Goal: Task Accomplishment & Management: Manage account settings

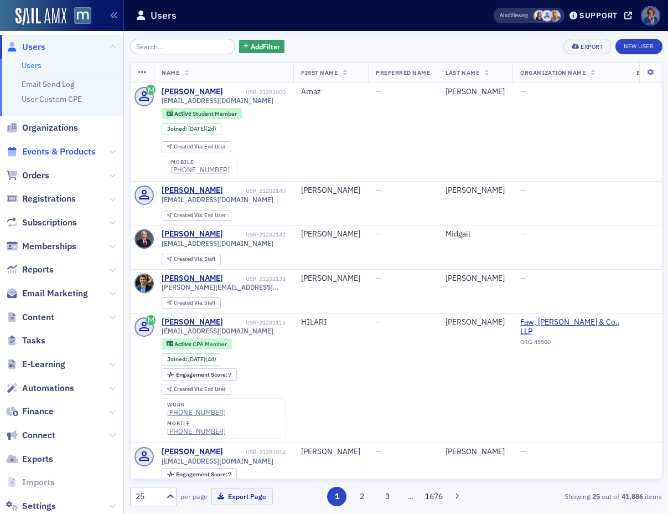
click at [71, 153] on span "Events & Products" at bounding box center [59, 152] width 74 height 12
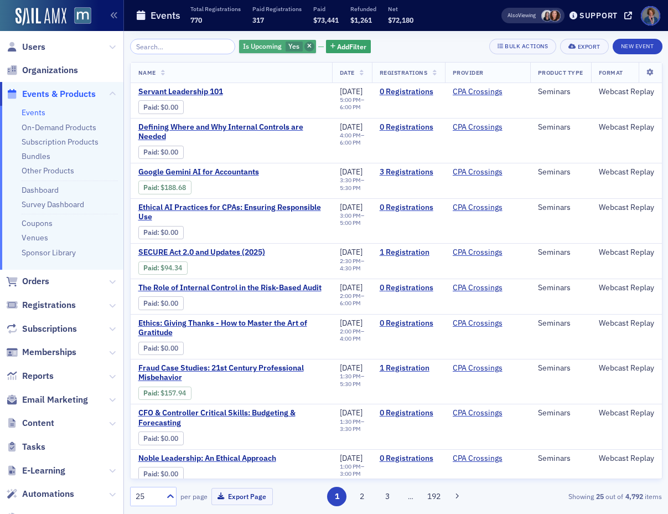
click at [307, 46] on icon "button" at bounding box center [309, 47] width 4 height 6
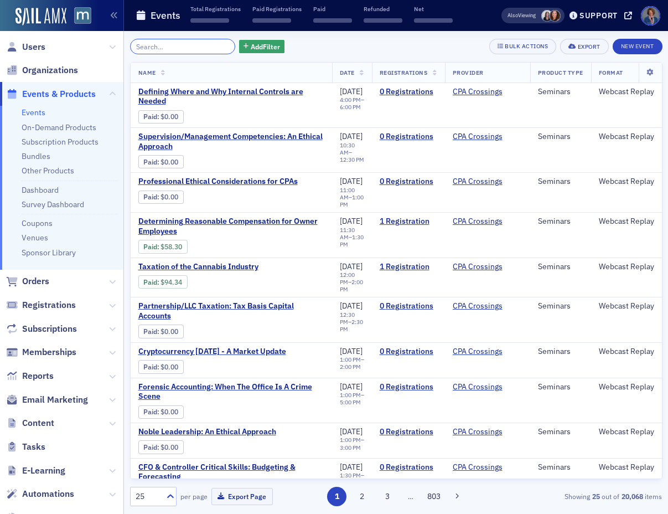
click at [157, 47] on input "search" at bounding box center [183, 46] width 106 height 15
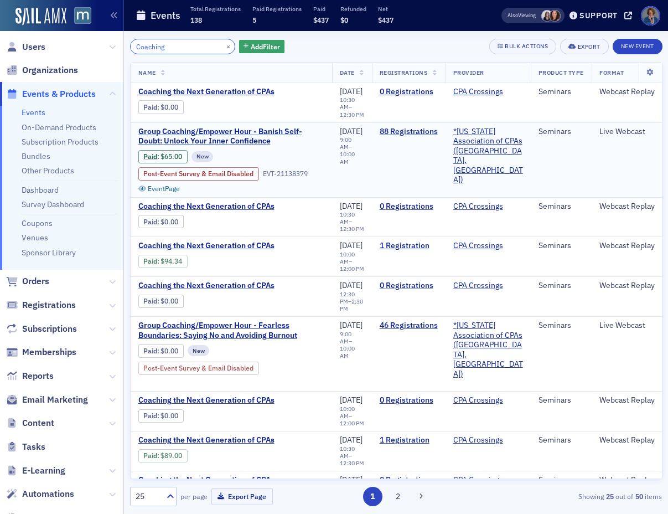
type input "Coaching"
click at [236, 132] on span "Group Coaching/Empower Hour - Banish Self-Doubt: Unlock Your Inner Confidence" at bounding box center [231, 136] width 186 height 19
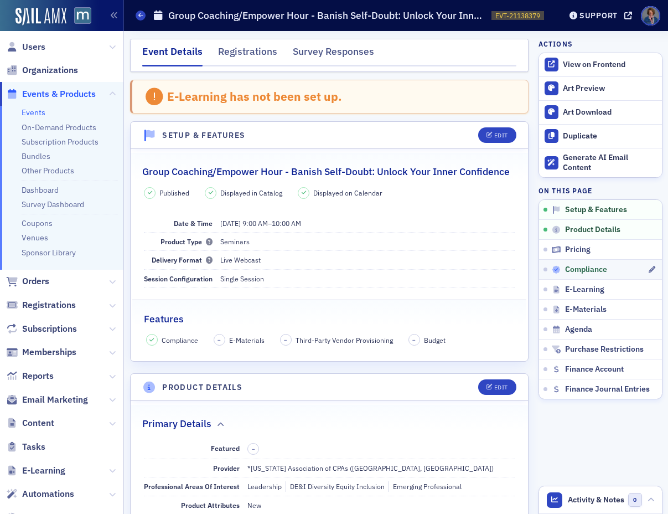
click at [582, 269] on span "Compliance" at bounding box center [586, 270] width 42 height 10
click at [254, 57] on div "Registrations" at bounding box center [247, 54] width 59 height 20
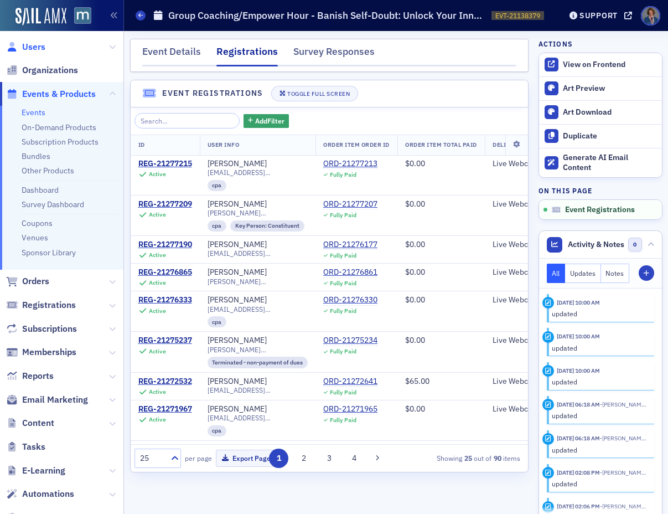
click at [34, 46] on span "Users" at bounding box center [33, 47] width 23 height 12
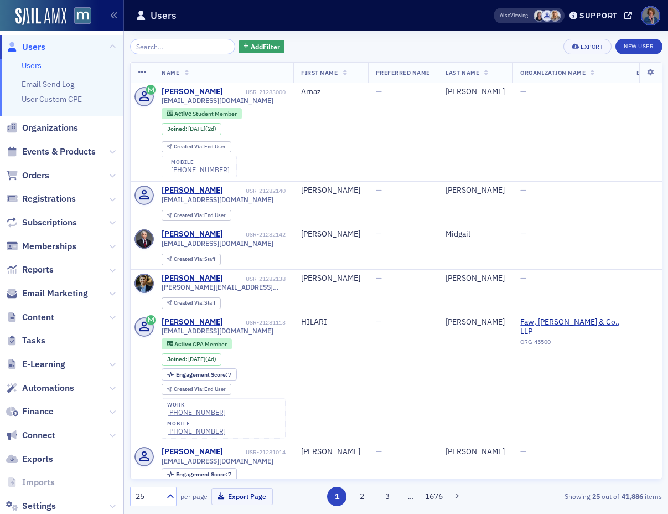
click at [172, 48] on input "search" at bounding box center [183, 46] width 106 height 15
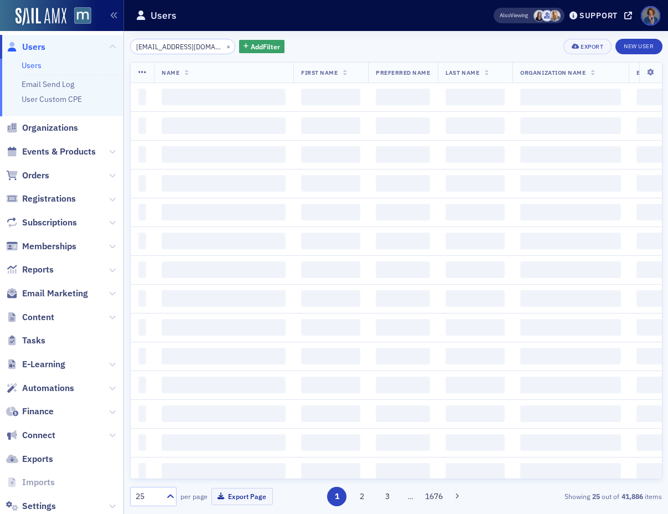
scroll to position [0, 2]
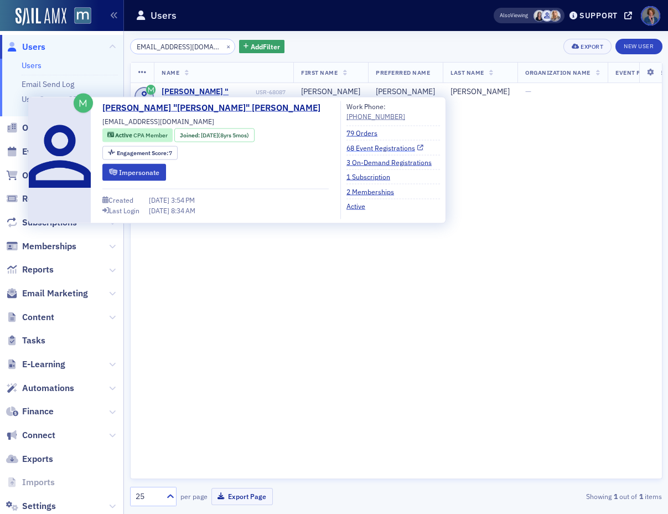
type input "[EMAIL_ADDRESS][DOMAIN_NAME]"
click at [346, 147] on link "68 Event Registrations" at bounding box center [384, 147] width 77 height 10
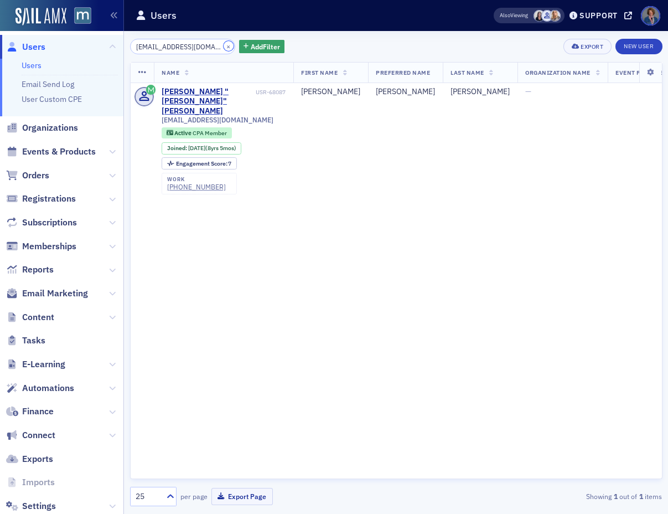
click at [224, 43] on button "×" at bounding box center [229, 46] width 10 height 10
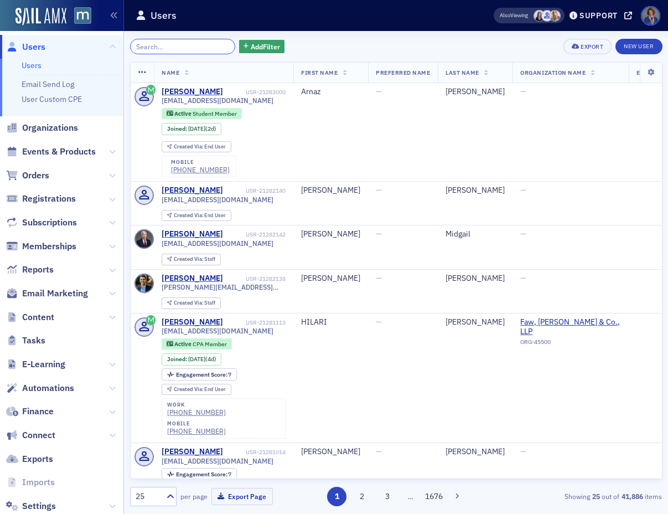
click at [180, 47] on input "search" at bounding box center [183, 46] width 106 height 15
paste input "[EMAIL_ADDRESS][DOMAIN_NAME]"
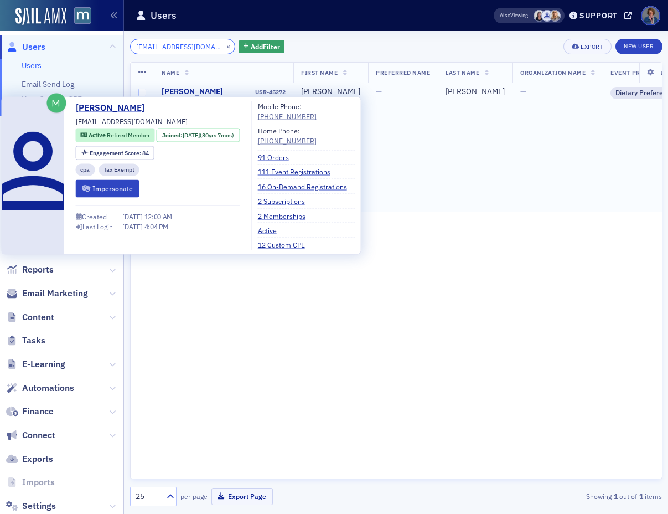
type input "[EMAIL_ADDRESS][DOMAIN_NAME]"
click at [200, 92] on div "[PERSON_NAME]" at bounding box center [192, 92] width 61 height 10
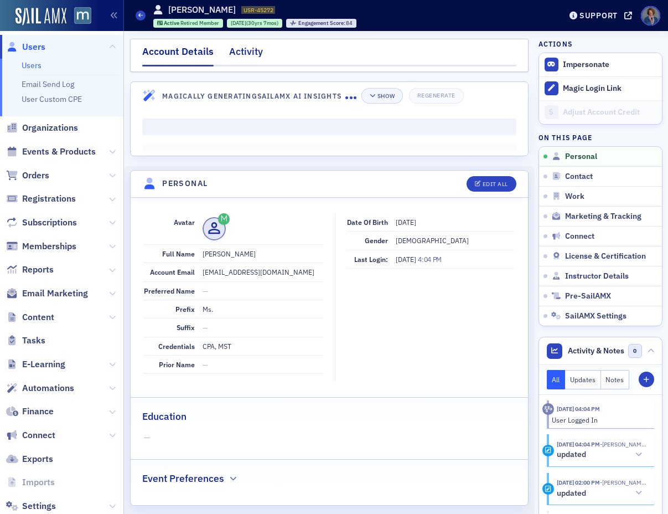
click at [245, 54] on div "Activity" at bounding box center [246, 54] width 34 height 20
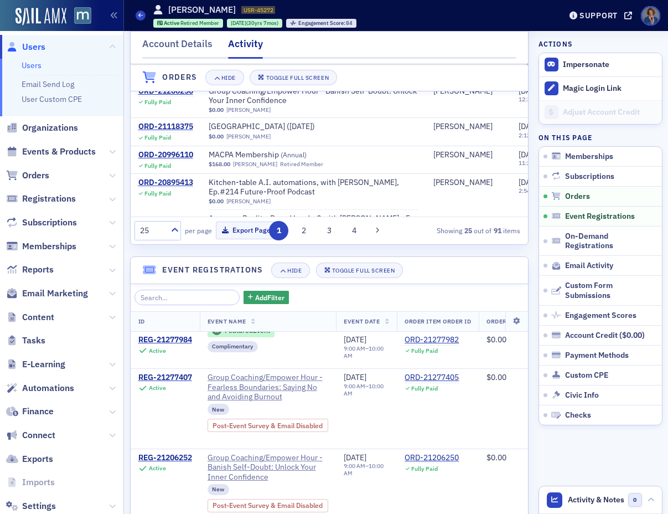
scroll to position [214, 0]
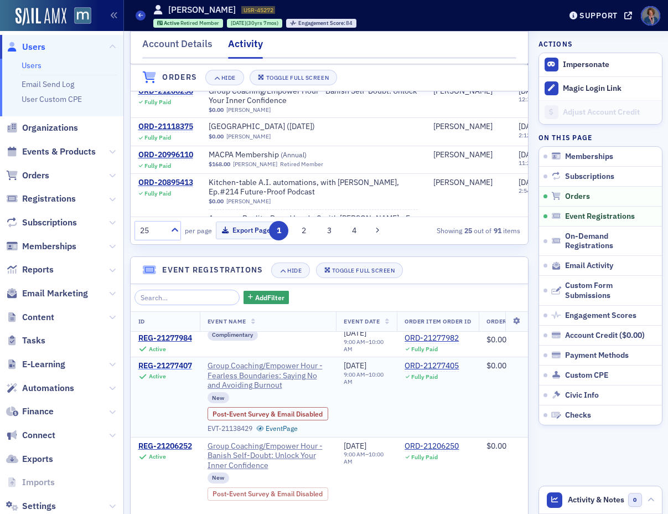
click at [182, 371] on div "REG-21277407" at bounding box center [165, 366] width 54 height 10
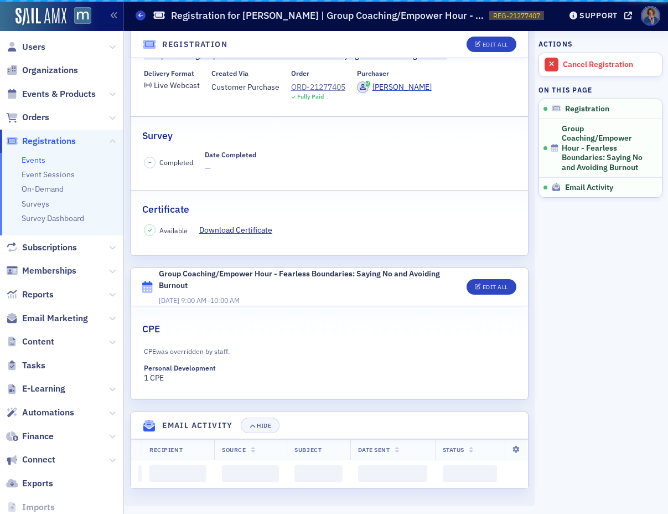
scroll to position [200, 0]
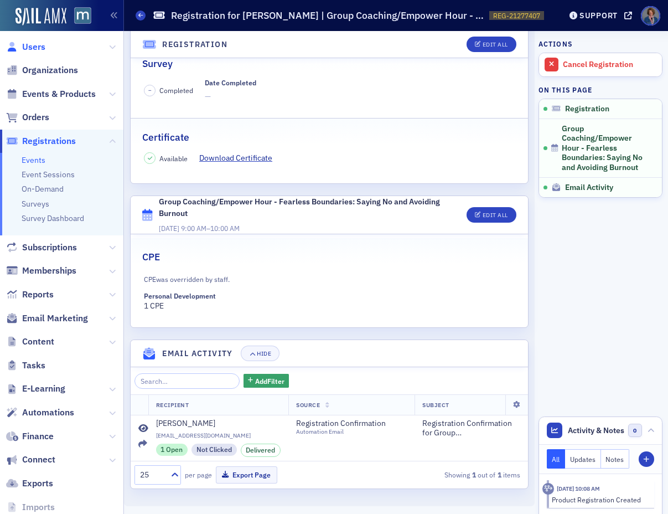
click at [40, 49] on span "Users" at bounding box center [33, 47] width 23 height 12
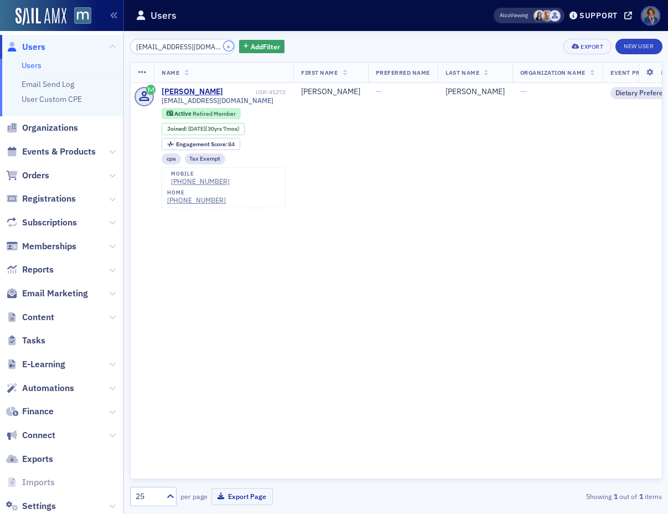
drag, startPoint x: 211, startPoint y: 43, endPoint x: 134, endPoint y: 46, distance: 77.6
click at [224, 43] on button "×" at bounding box center [229, 46] width 10 height 10
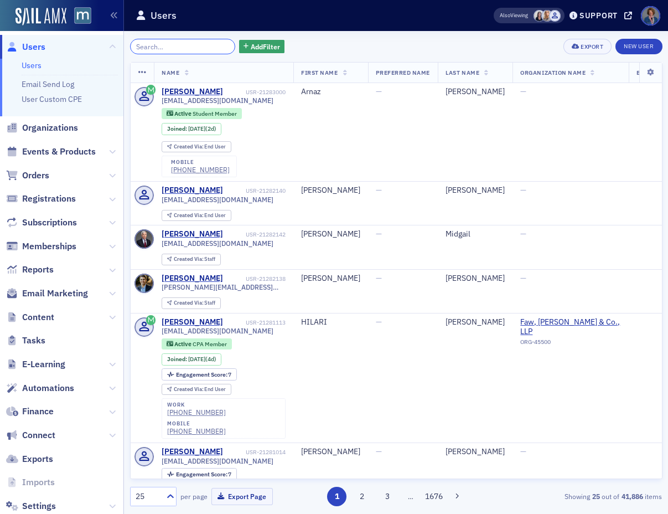
click at [135, 46] on input "search" at bounding box center [183, 46] width 106 height 15
paste input "[EMAIL_ADDRESS][DOMAIN_NAME]"
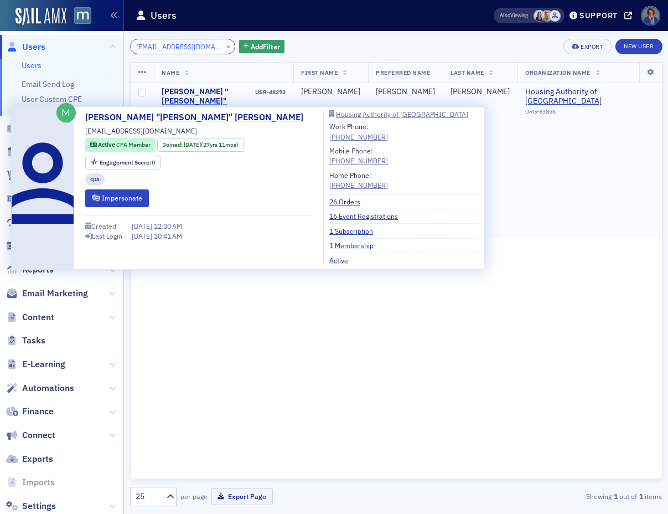
type input "[EMAIL_ADDRESS][DOMAIN_NAME]"
click at [178, 97] on div "[PERSON_NAME] "[PERSON_NAME]" [PERSON_NAME]" at bounding box center [208, 101] width 92 height 29
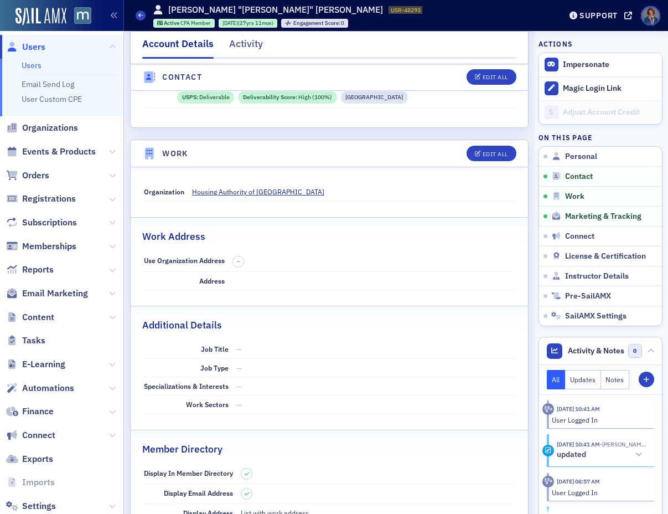
scroll to position [687, 0]
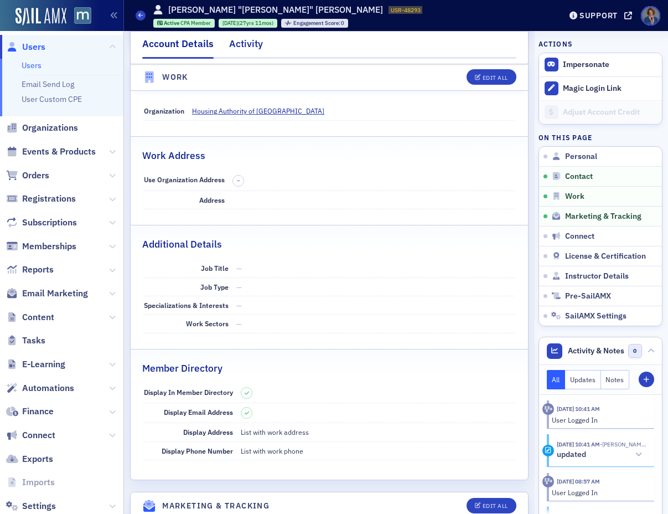
click at [241, 41] on div "Activity" at bounding box center [246, 47] width 34 height 20
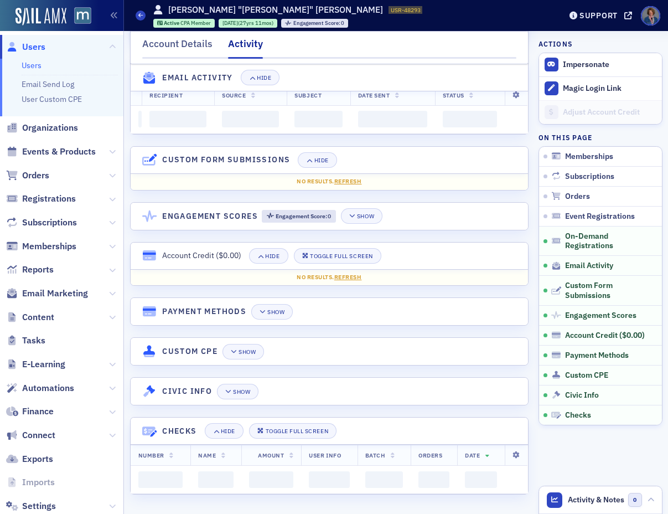
scroll to position [687, 0]
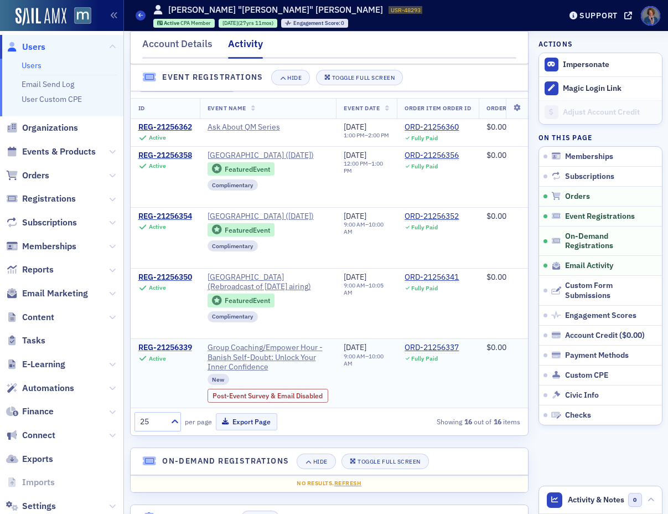
click at [178, 353] on div "REG-21256339" at bounding box center [165, 348] width 54 height 10
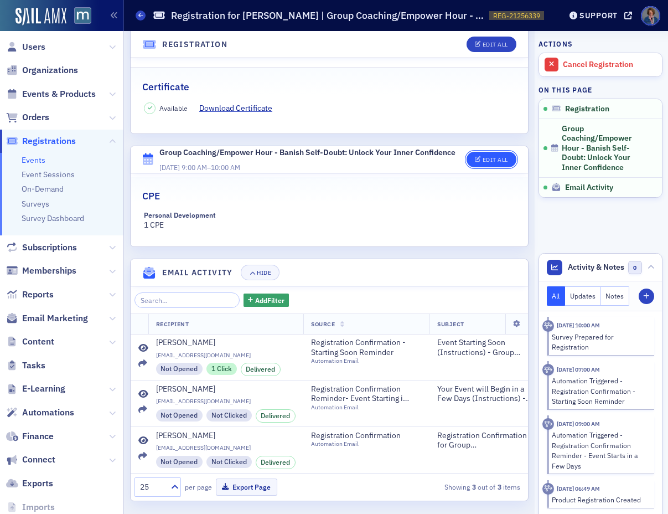
click at [483, 157] on div "Edit All" at bounding box center [495, 160] width 25 height 6
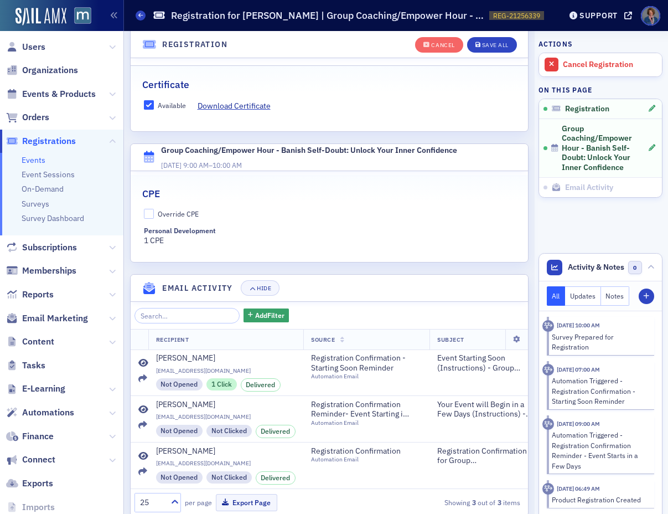
scroll to position [312, 0]
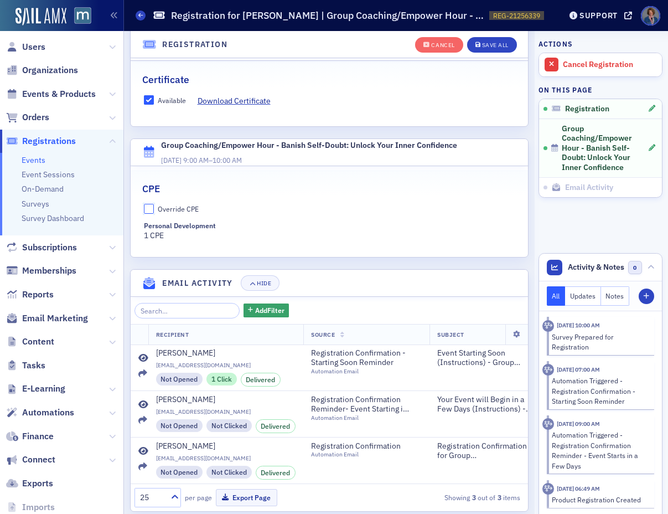
click at [147, 204] on input "Override CPE" at bounding box center [149, 209] width 10 height 10
checkbox input "true"
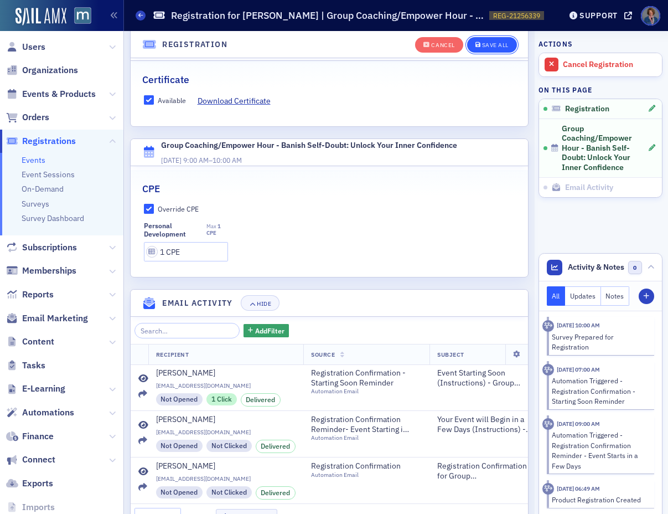
click at [493, 47] on div "Save All" at bounding box center [495, 45] width 27 height 6
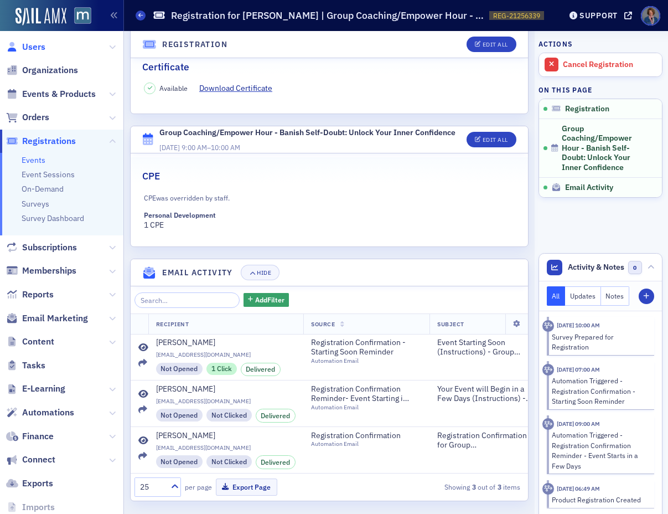
click at [32, 46] on span "Users" at bounding box center [33, 47] width 23 height 12
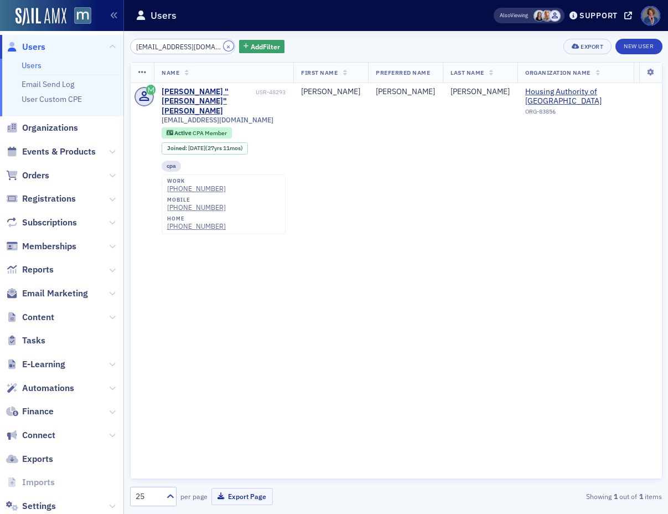
click at [224, 45] on button "×" at bounding box center [229, 46] width 10 height 10
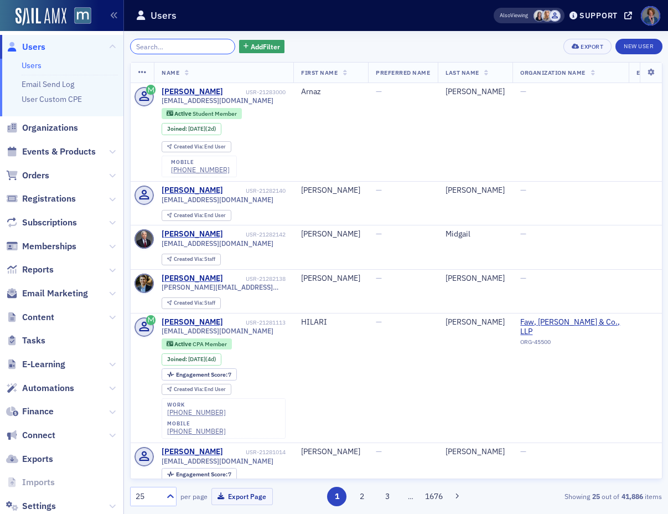
click at [159, 44] on input "search" at bounding box center [183, 46] width 106 height 15
paste input "[EMAIL_ADDRESS][DOMAIN_NAME]"
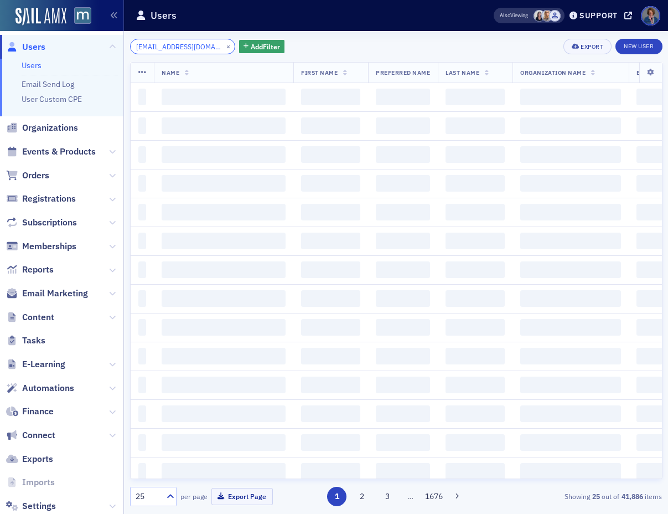
scroll to position [0, 18]
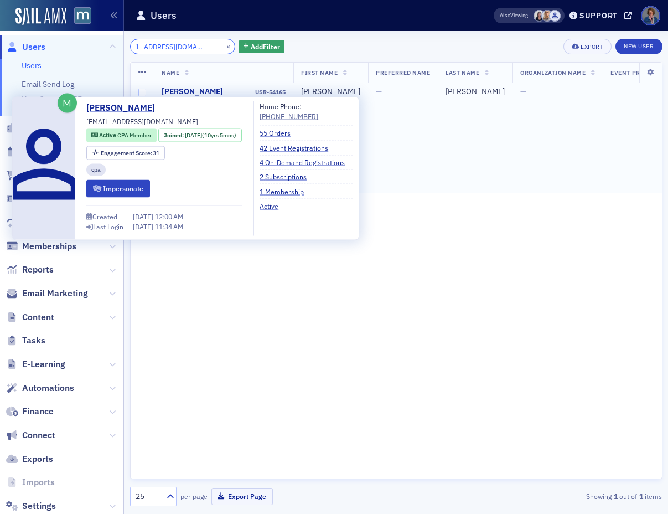
type input "[EMAIL_ADDRESS][DOMAIN_NAME]"
click at [187, 91] on div "[PERSON_NAME]" at bounding box center [192, 92] width 61 height 10
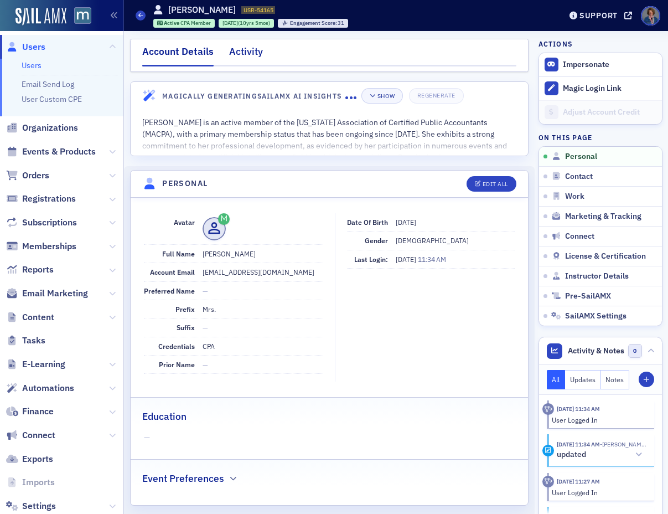
click at [252, 50] on div "Activity" at bounding box center [246, 54] width 34 height 20
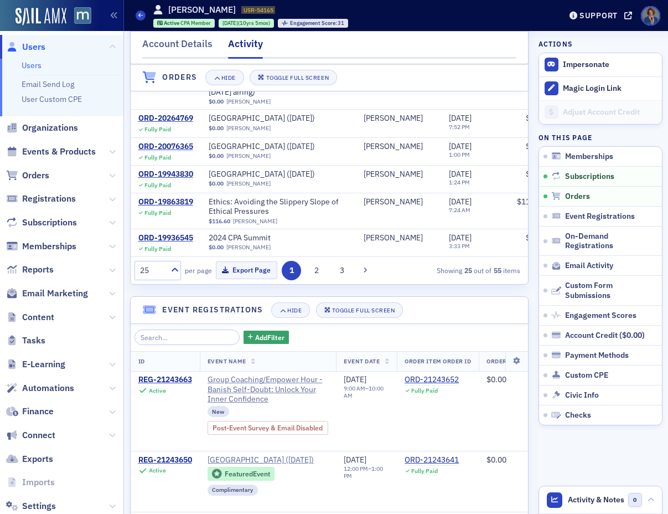
scroll to position [516, 0]
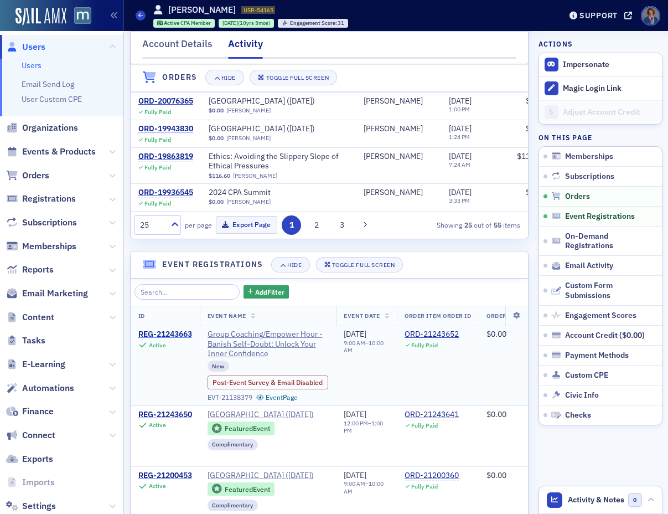
click at [171, 339] on div "REG-21243663" at bounding box center [165, 334] width 54 height 10
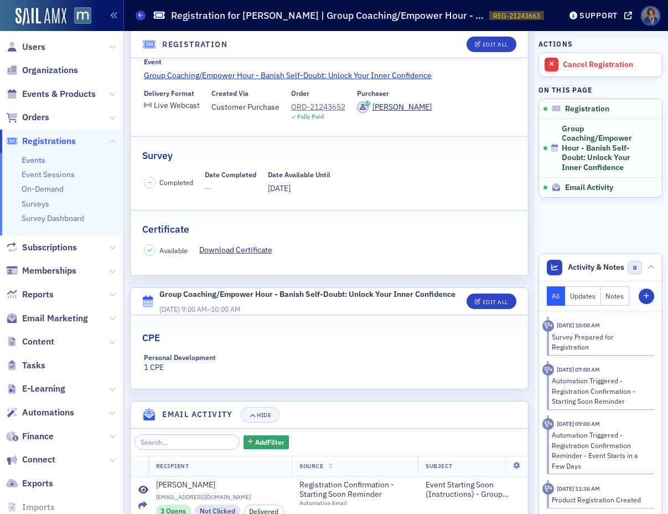
scroll to position [273, 0]
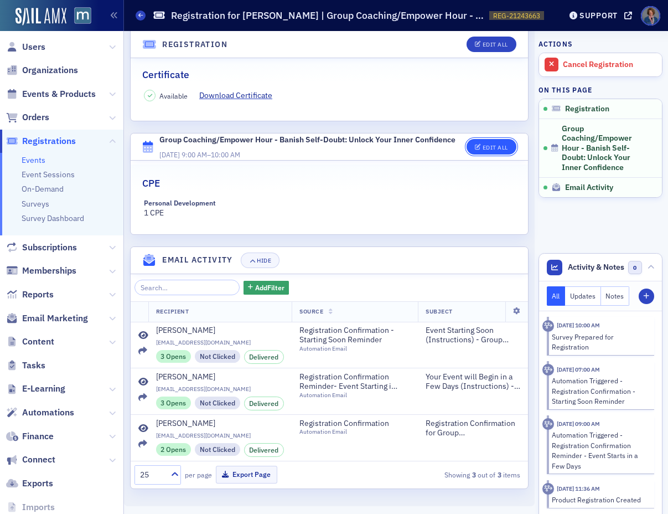
click at [483, 139] on button "Edit All" at bounding box center [492, 146] width 50 height 15
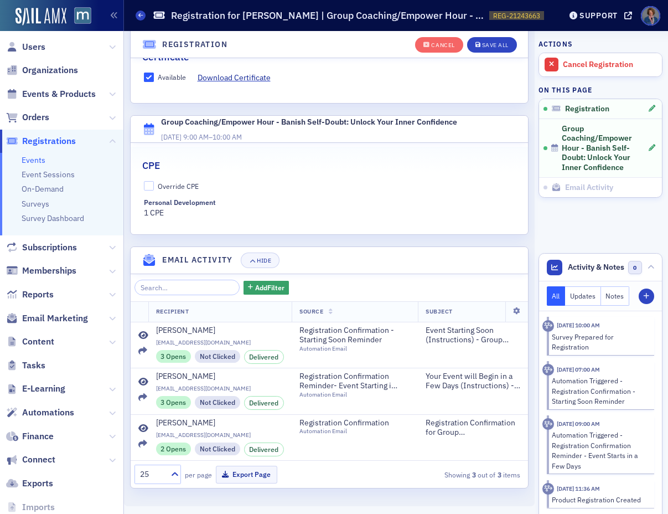
scroll to position [312, 0]
click at [149, 181] on input "Override CPE" at bounding box center [149, 186] width 10 height 10
checkbox input "true"
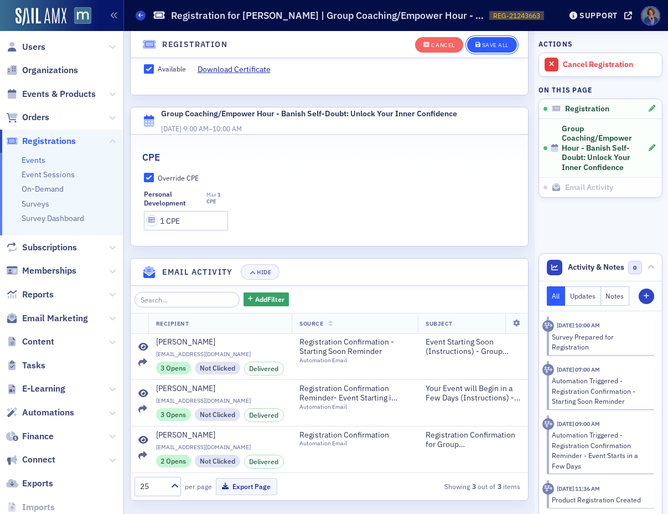
click at [482, 45] on div "Save All" at bounding box center [495, 45] width 27 height 6
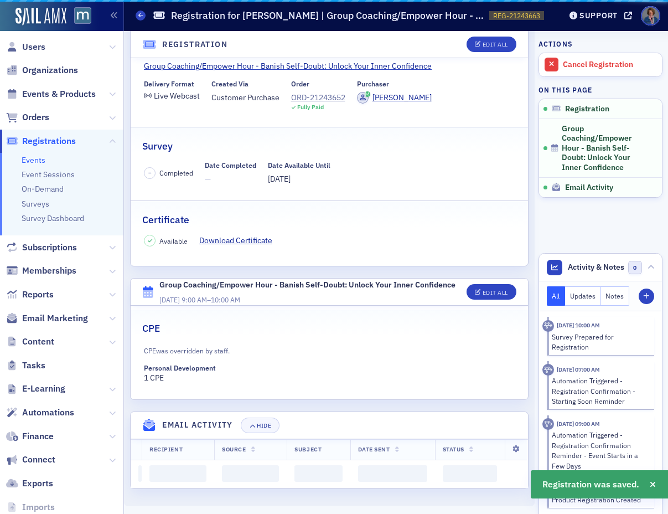
scroll to position [293, 0]
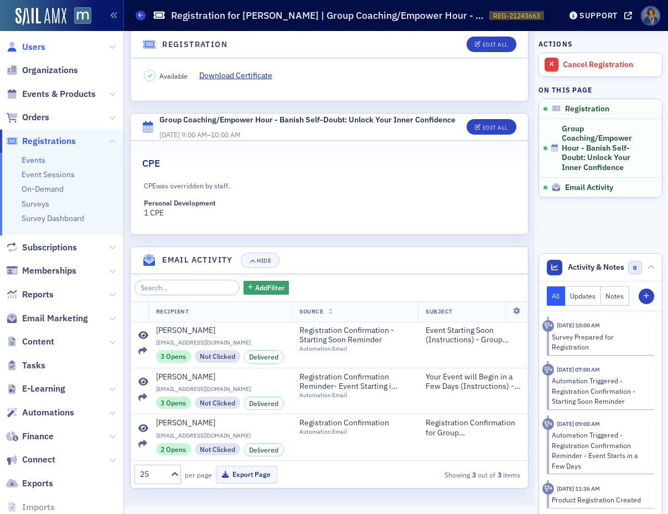
click at [36, 47] on span "Users" at bounding box center [33, 47] width 23 height 12
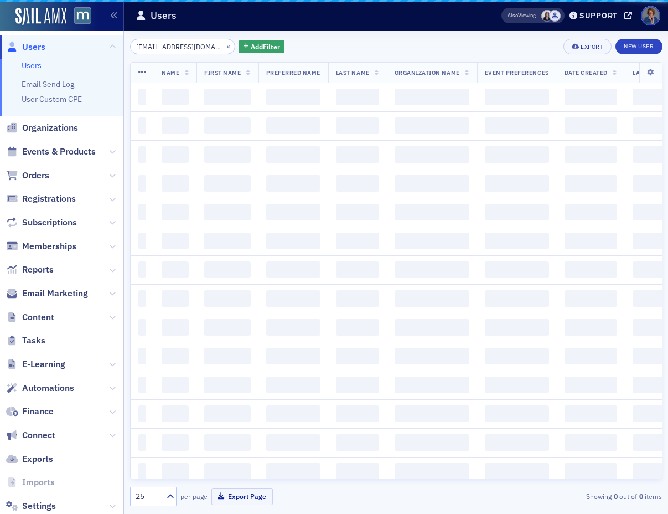
scroll to position [0, 18]
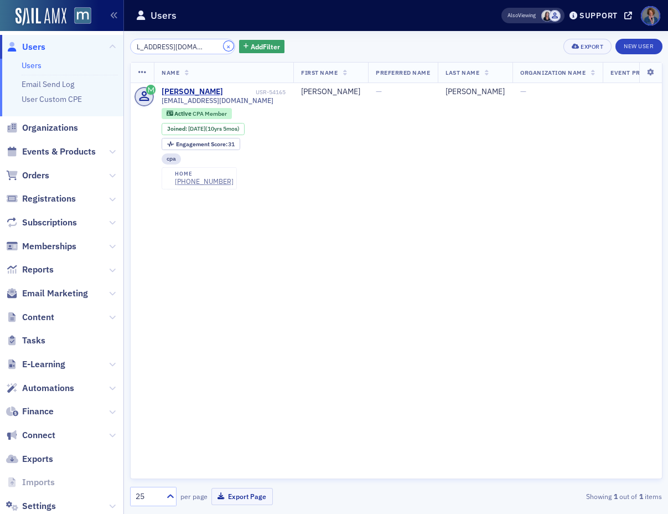
click at [224, 48] on button "×" at bounding box center [229, 46] width 10 height 10
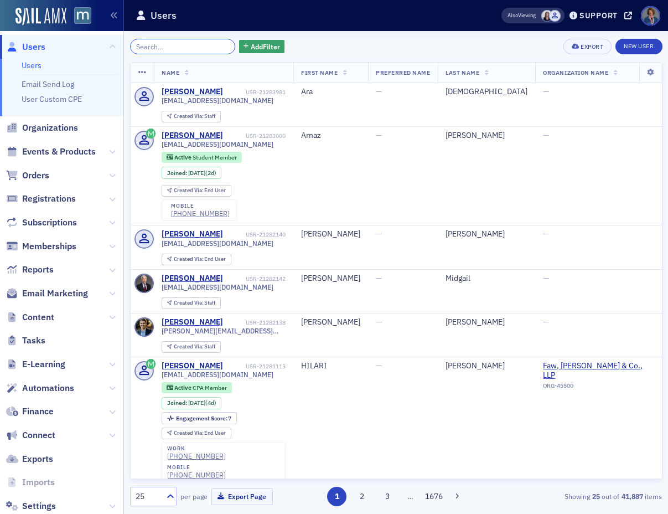
click at [182, 43] on input "search" at bounding box center [183, 46] width 106 height 15
paste input "[PERSON_NAME][EMAIL_ADDRESS][DOMAIN_NAME]"
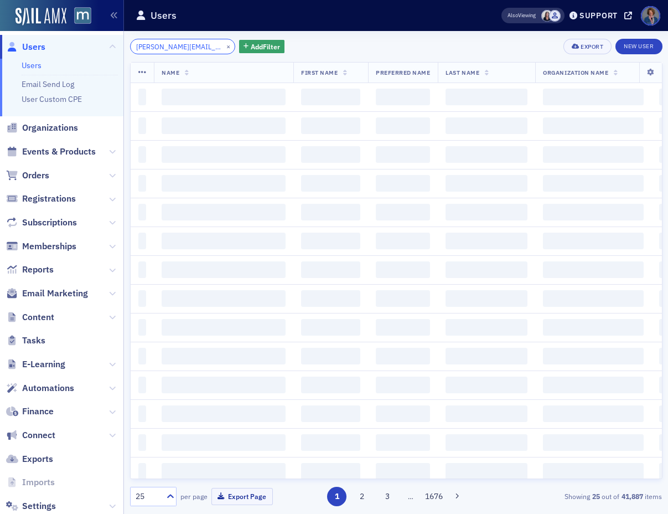
scroll to position [0, 13]
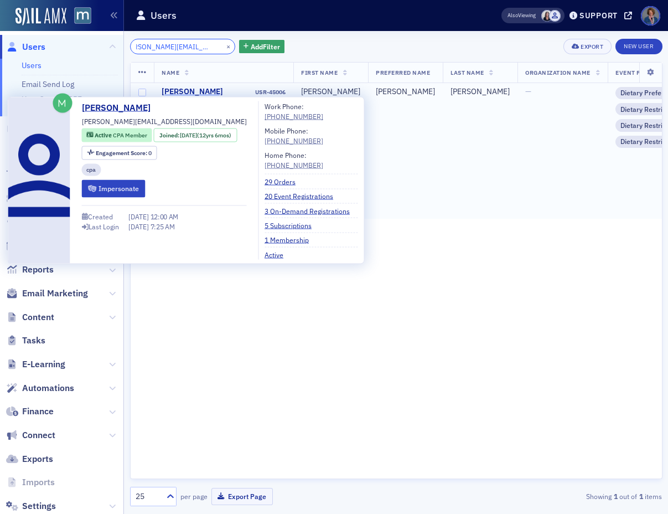
type input "[PERSON_NAME][EMAIL_ADDRESS][DOMAIN_NAME]"
click at [183, 92] on div "[PERSON_NAME]" at bounding box center [192, 92] width 61 height 10
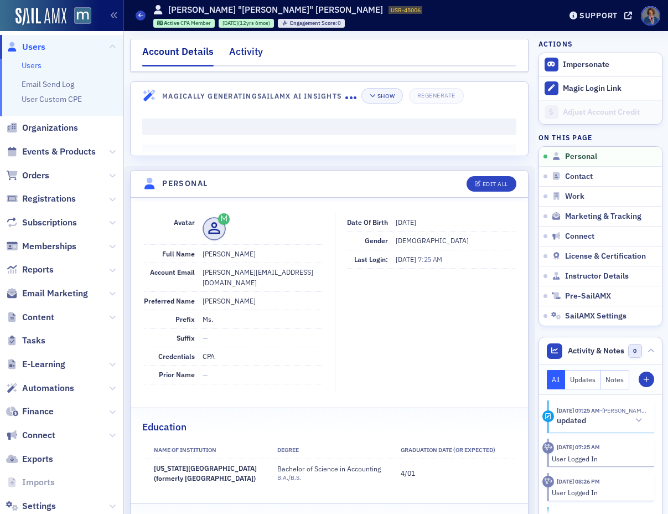
drag, startPoint x: 246, startPoint y: 52, endPoint x: 247, endPoint y: 60, distance: 7.9
click at [246, 52] on div "Activity" at bounding box center [246, 54] width 34 height 20
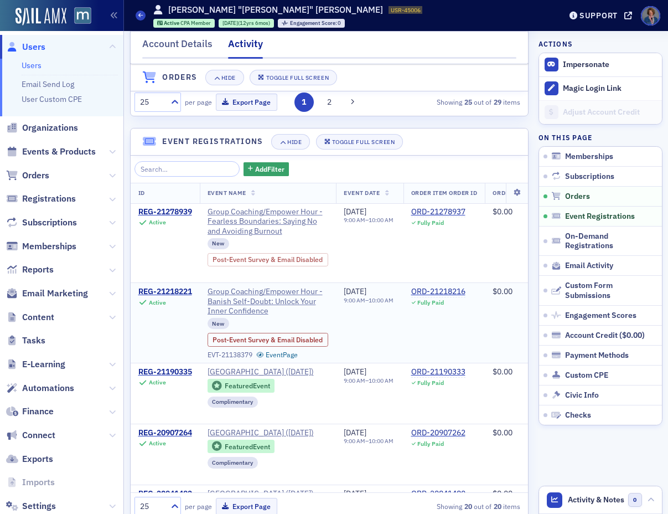
scroll to position [744, 0]
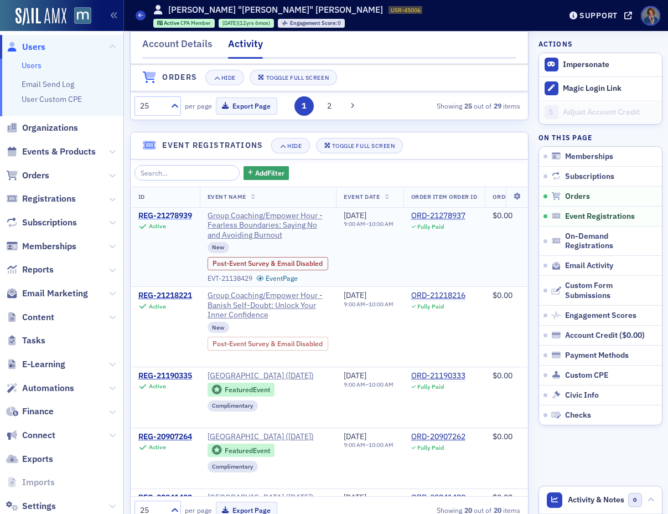
click at [165, 221] on div "REG-21278939" at bounding box center [165, 216] width 54 height 10
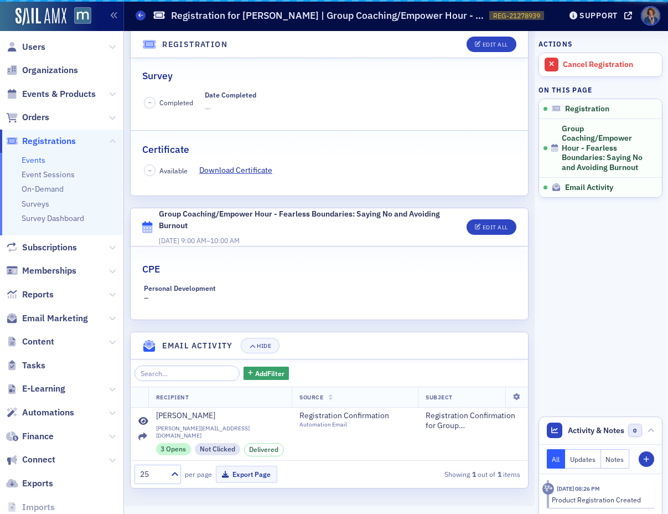
scroll to position [180, 0]
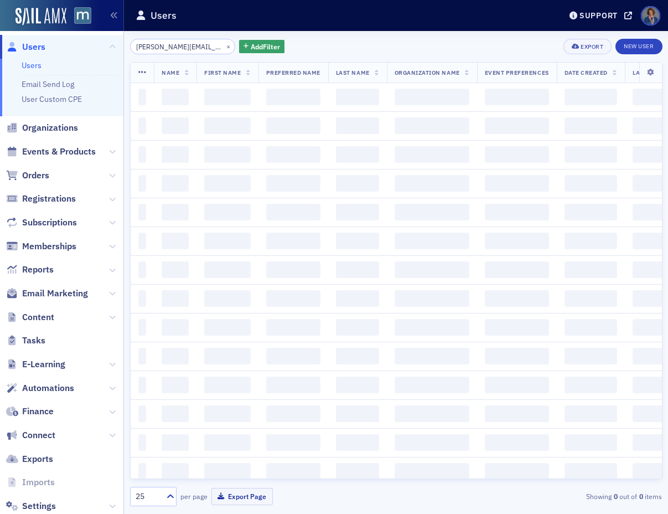
scroll to position [0, 13]
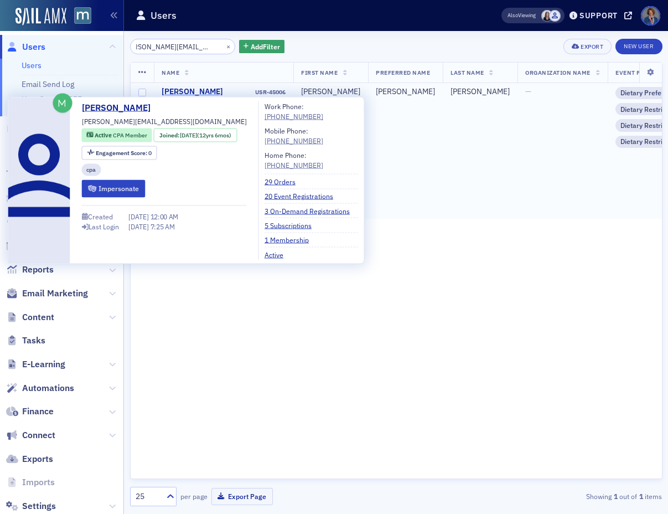
click at [190, 92] on div "[PERSON_NAME]" at bounding box center [192, 92] width 61 height 10
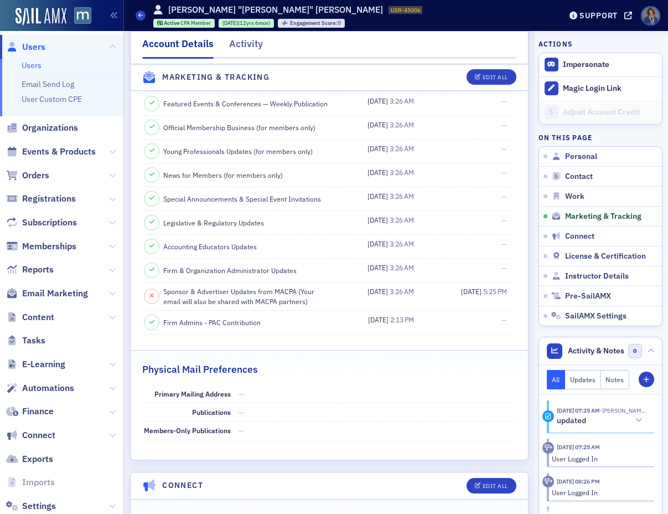
scroll to position [1416, 0]
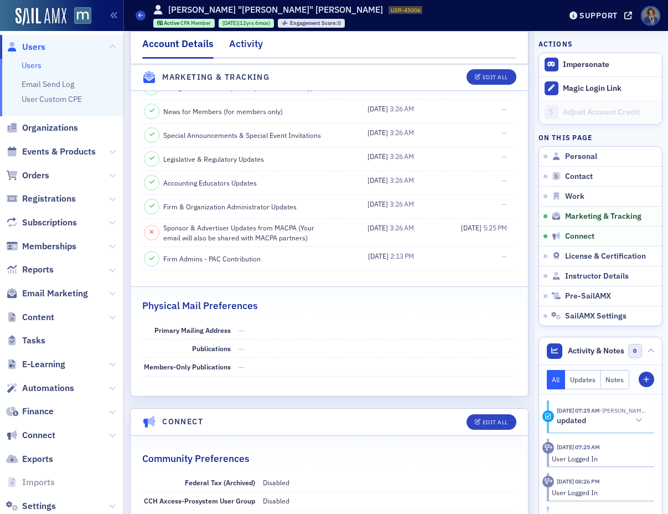
click at [247, 43] on div "Activity" at bounding box center [246, 47] width 34 height 20
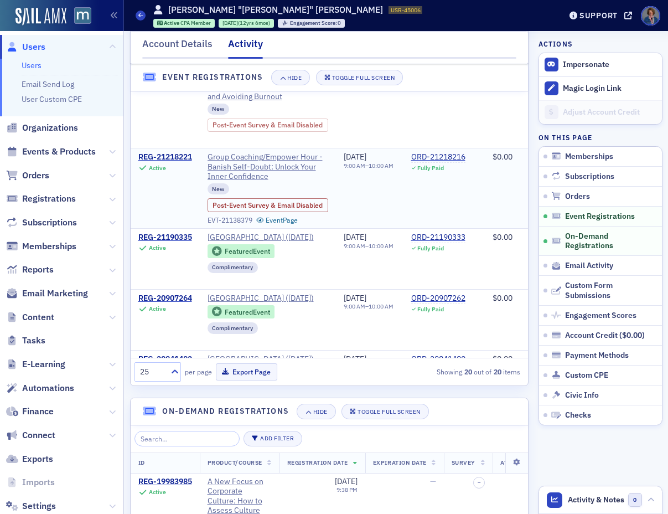
scroll to position [775, 0]
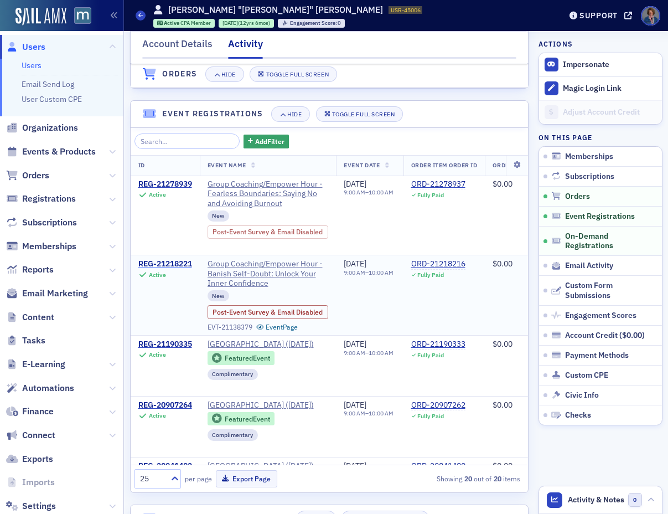
click at [166, 269] on div "REG-21218221" at bounding box center [165, 264] width 54 height 10
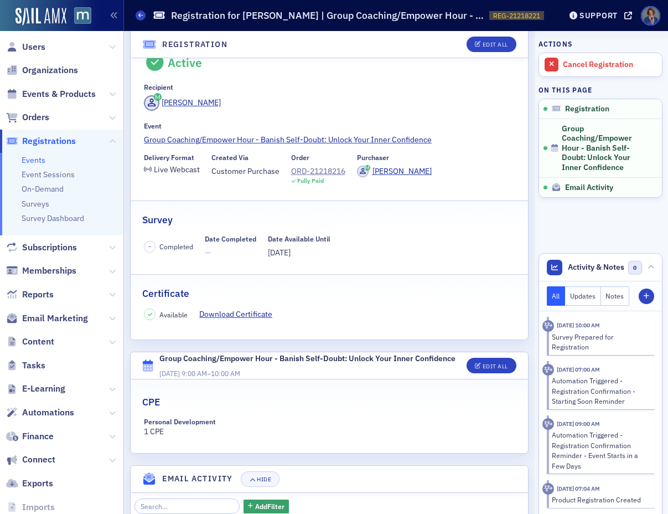
scroll to position [69, 0]
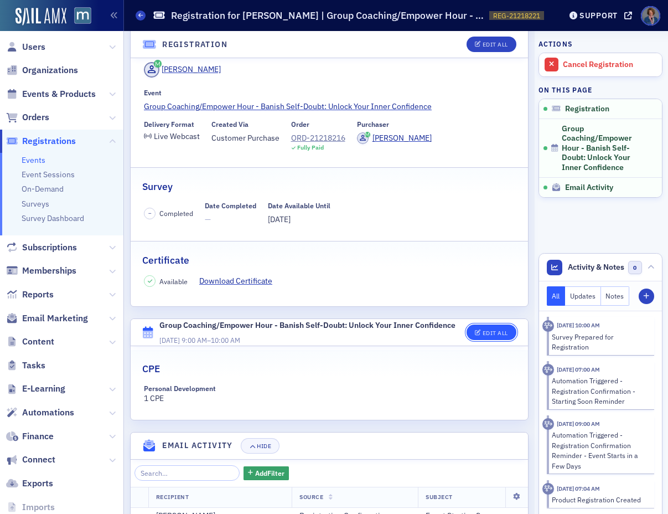
click at [484, 336] on div "Edit All" at bounding box center [495, 333] width 25 height 6
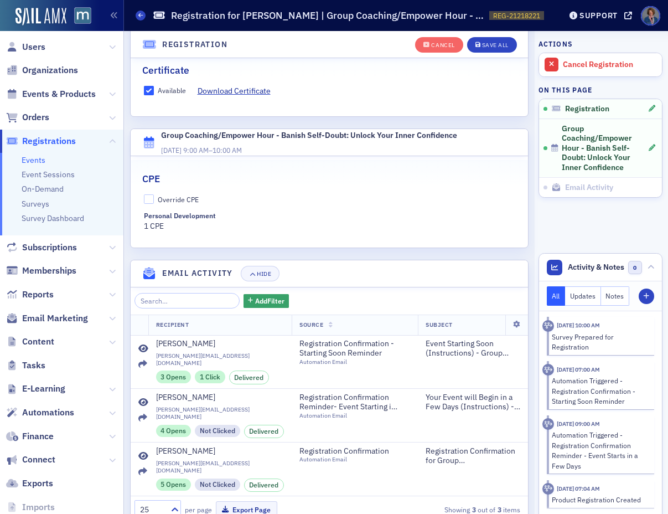
scroll to position [312, 0]
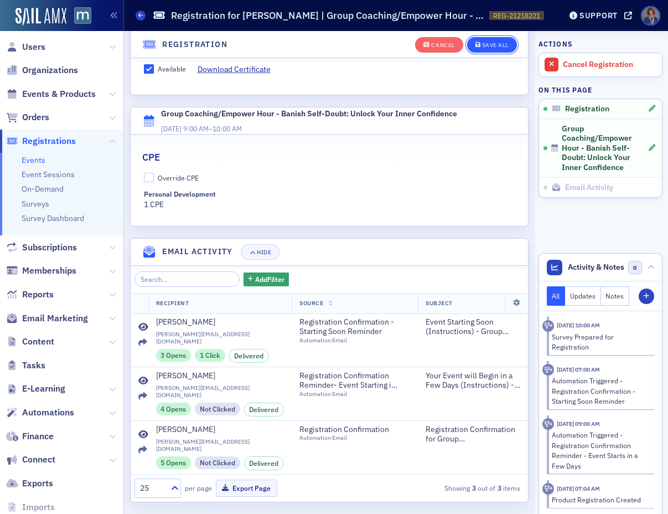
click at [490, 44] on div "Save All" at bounding box center [495, 45] width 27 height 6
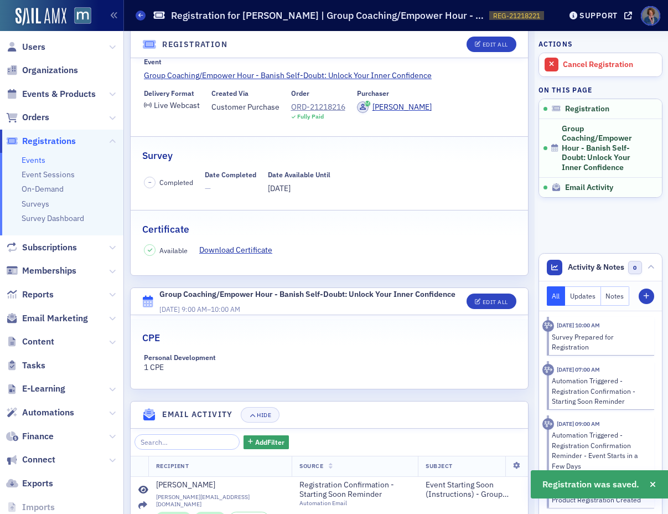
scroll to position [273, 0]
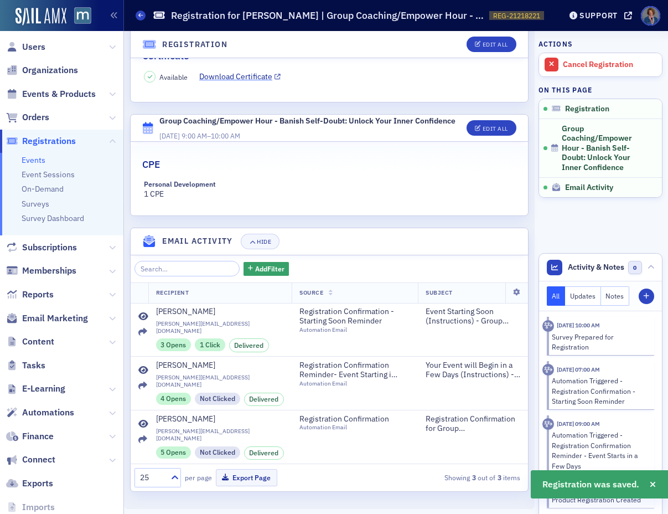
click at [242, 79] on link "Download Certificate" at bounding box center [239, 77] width 81 height 12
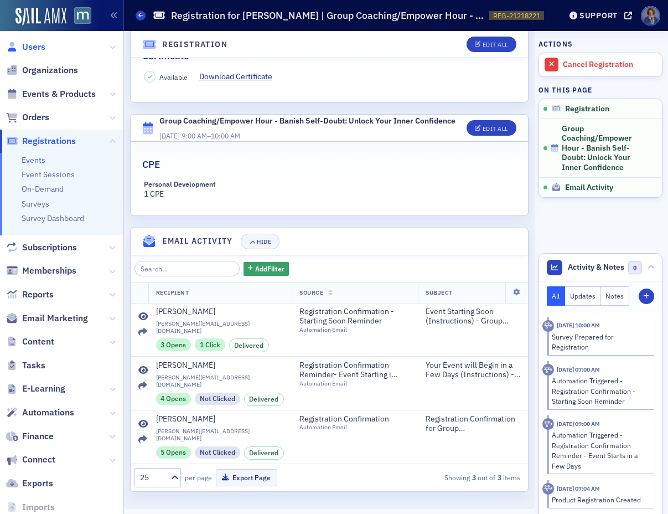
click at [29, 46] on span "Users" at bounding box center [33, 47] width 23 height 12
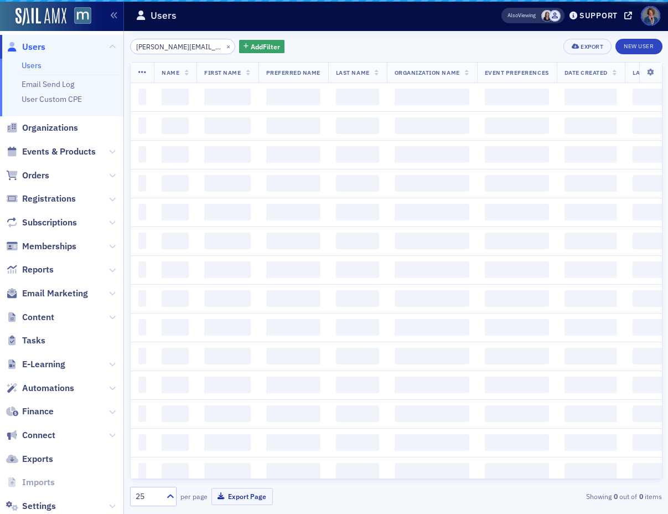
scroll to position [0, 13]
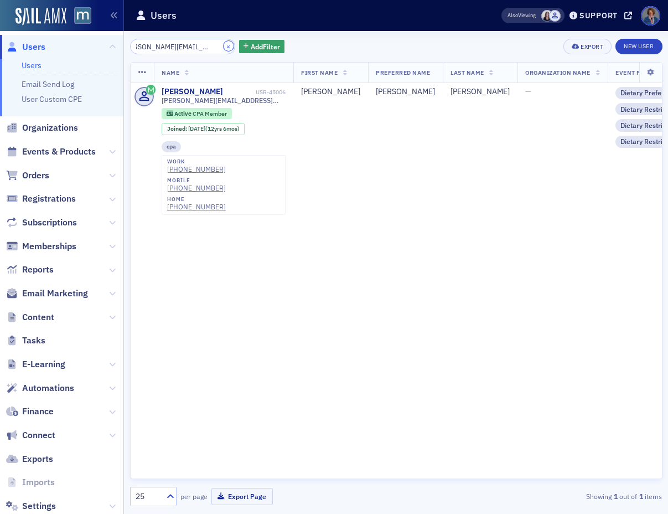
click at [224, 44] on button "×" at bounding box center [229, 46] width 10 height 10
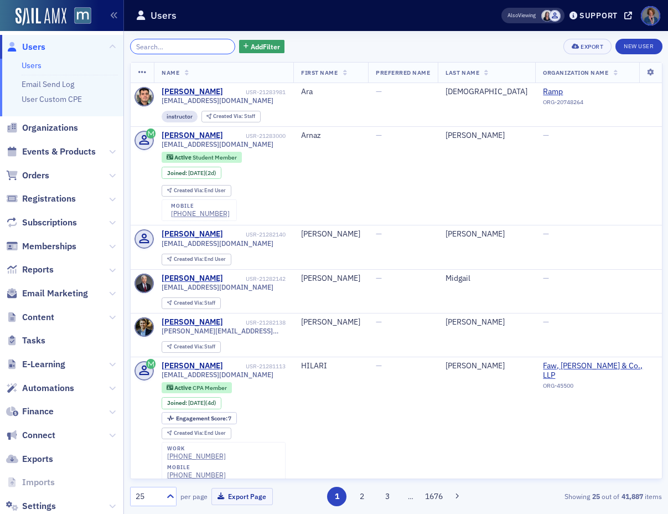
click at [182, 50] on input "search" at bounding box center [183, 46] width 106 height 15
paste input "[EMAIL_ADDRESS][DOMAIN_NAME]"
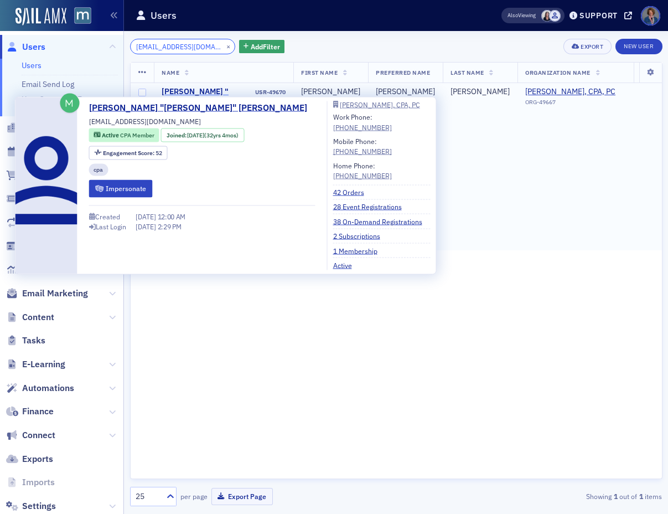
type input "[EMAIL_ADDRESS][DOMAIN_NAME]"
click at [199, 94] on div "[PERSON_NAME] "[PERSON_NAME]" [PERSON_NAME]" at bounding box center [208, 101] width 92 height 29
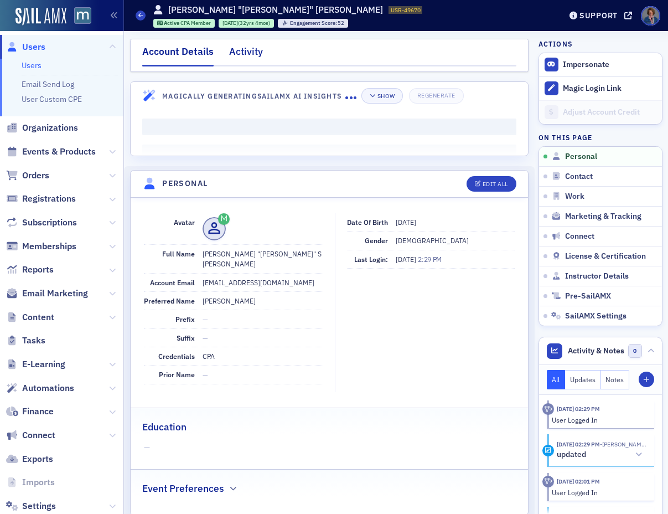
click at [249, 53] on div "Activity" at bounding box center [246, 54] width 34 height 20
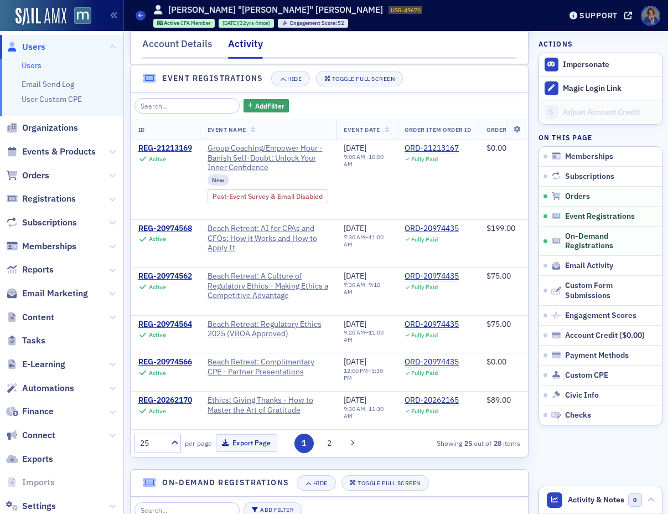
scroll to position [702, 0]
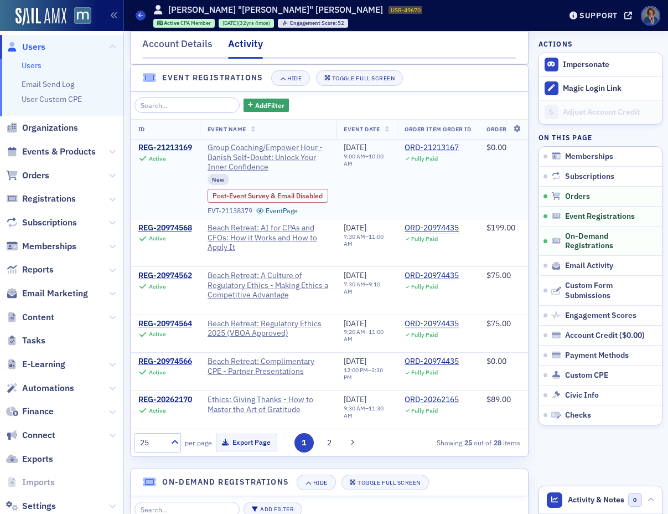
click at [172, 153] on div "REG-21213169" at bounding box center [165, 148] width 54 height 10
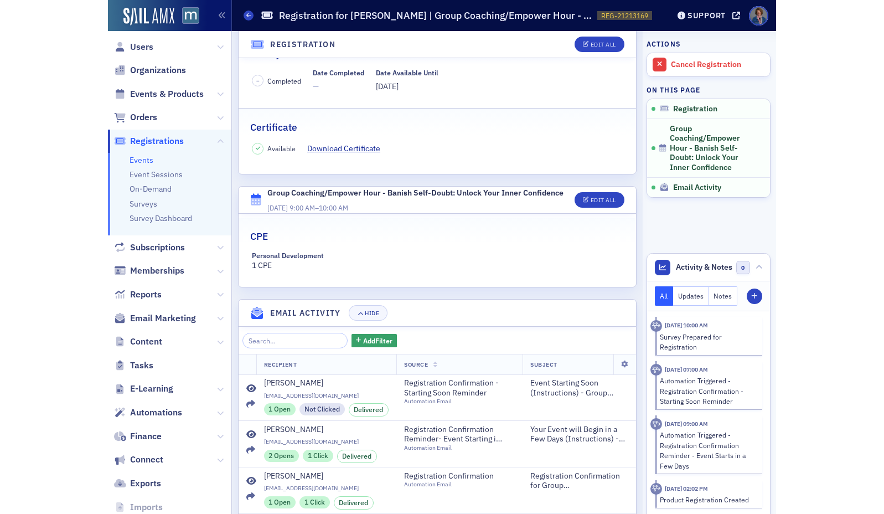
scroll to position [216, 0]
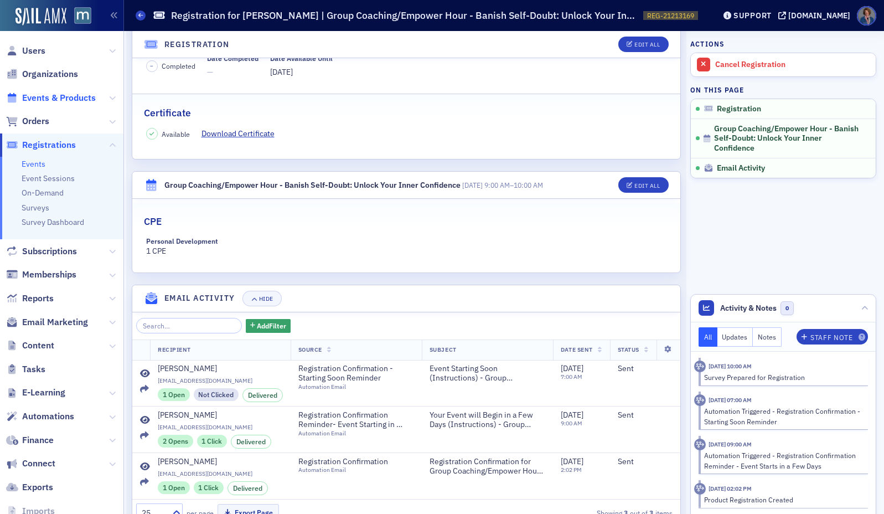
click at [60, 98] on span "Events & Products" at bounding box center [59, 98] width 74 height 12
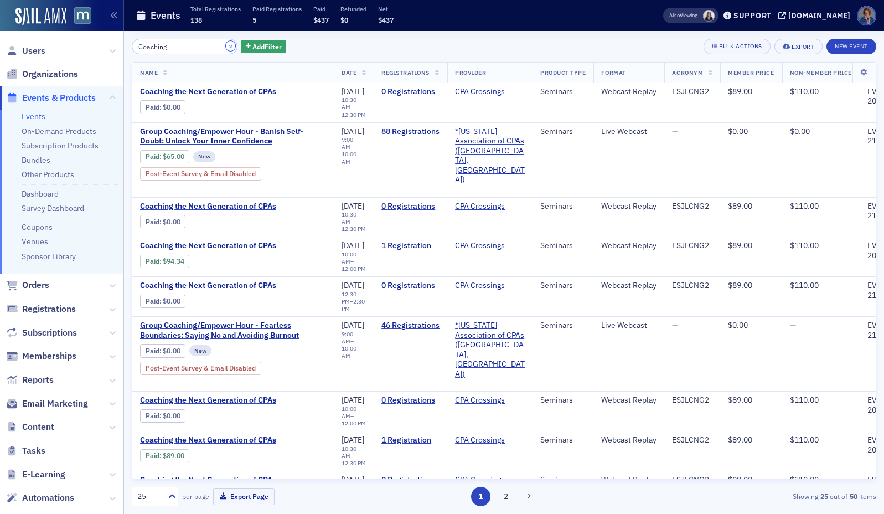
click at [226, 48] on button "×" at bounding box center [231, 46] width 10 height 10
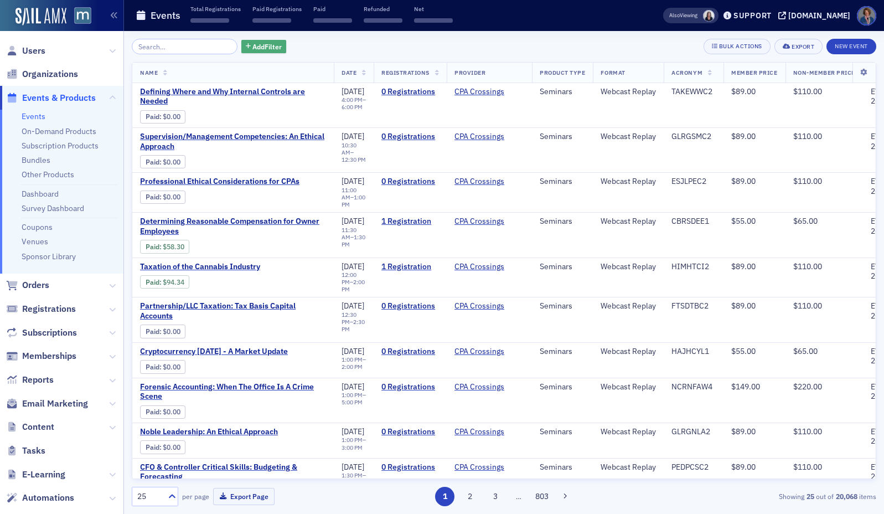
click at [252, 46] on span "Add Filter" at bounding box center [266, 47] width 29 height 10
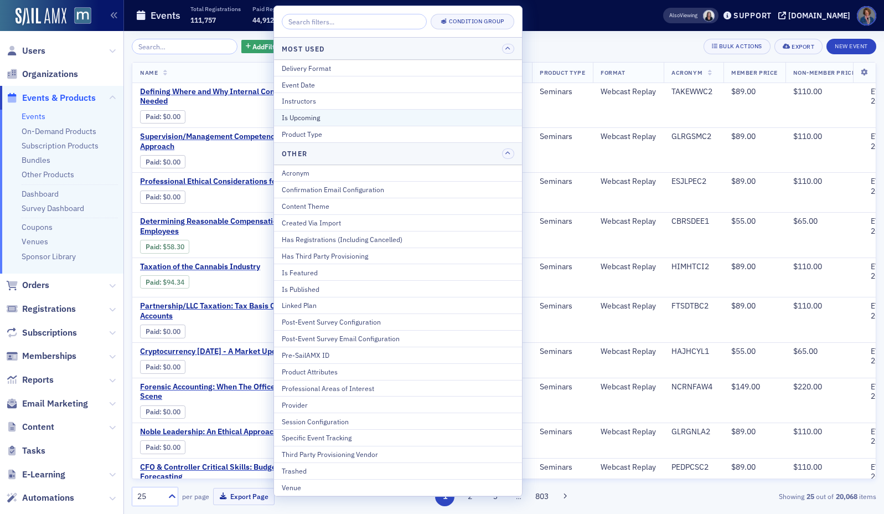
click at [346, 117] on div "Is Upcoming" at bounding box center [398, 117] width 232 height 10
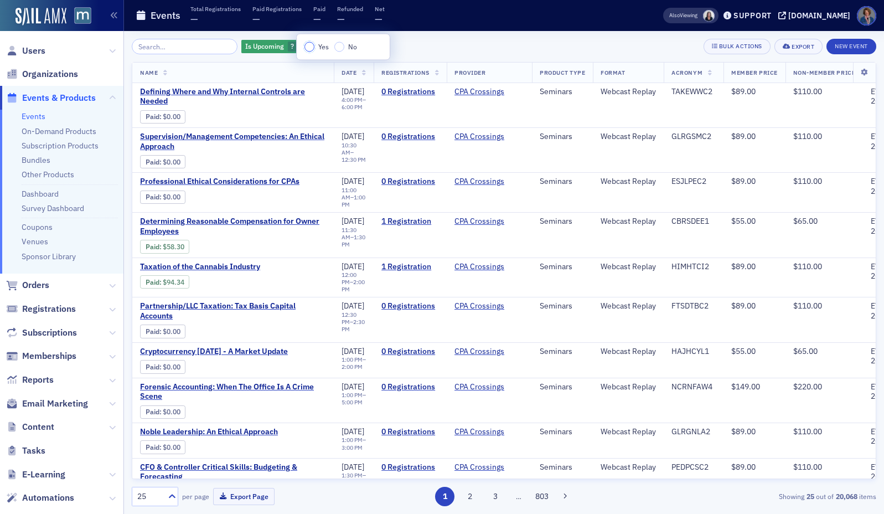
click at [311, 47] on input "Yes" at bounding box center [309, 47] width 10 height 10
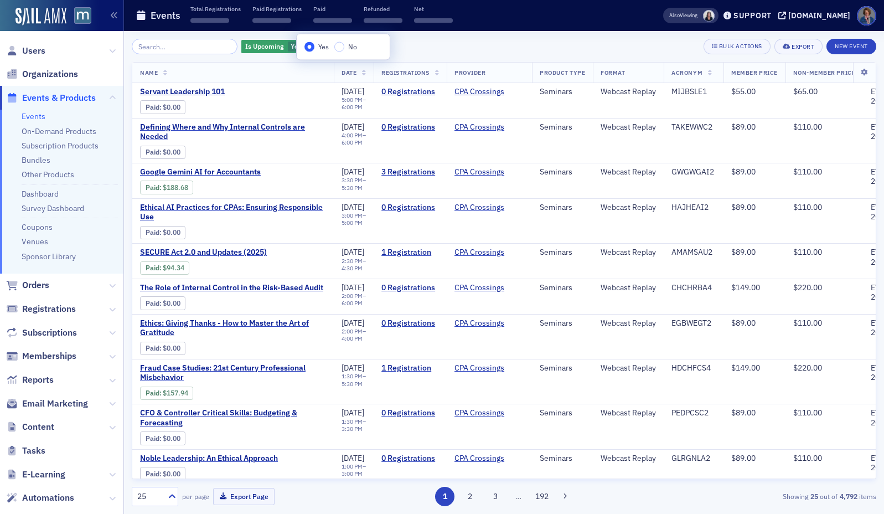
click at [452, 42] on div "Is Upcoming Yes Add Filter Bulk Actions Export New Event" at bounding box center [504, 46] width 744 height 15
click at [339, 48] on span "Add Filter" at bounding box center [353, 47] width 29 height 10
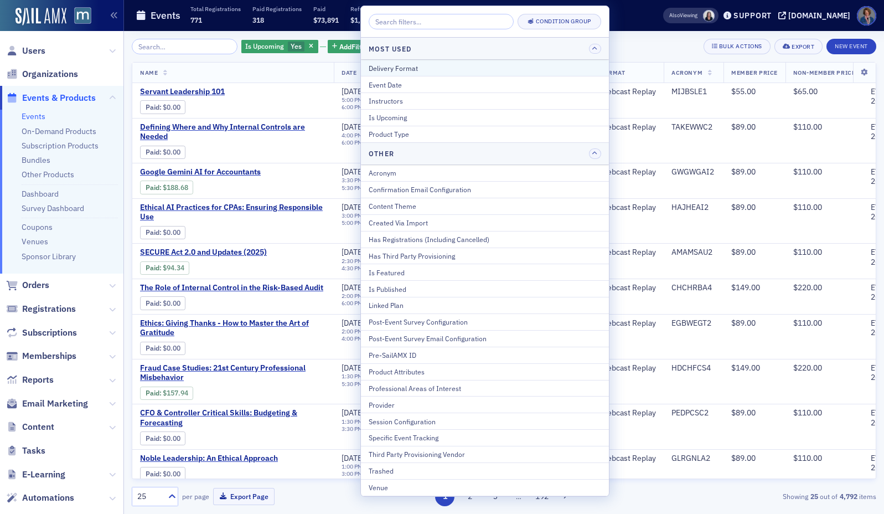
click at [402, 66] on div "Delivery Format" at bounding box center [485, 68] width 232 height 10
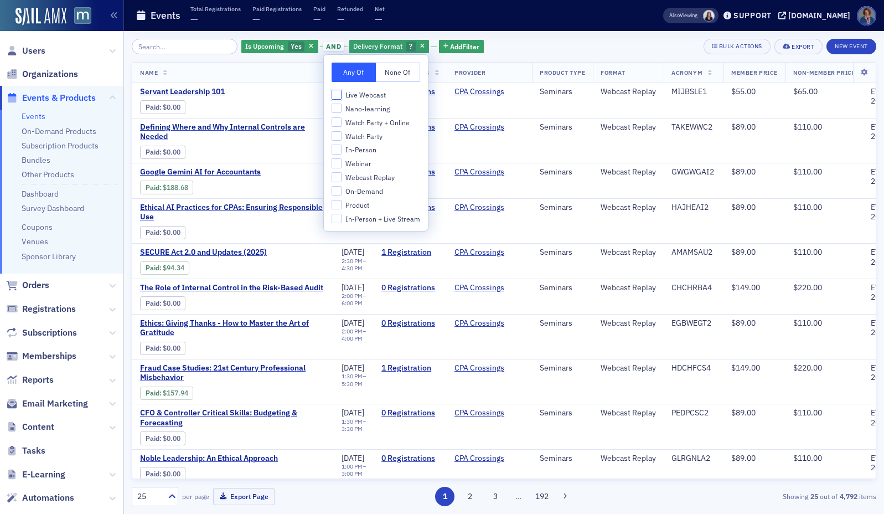
click at [337, 93] on input "Live Webcast" at bounding box center [337, 95] width 10 height 10
checkbox input "true"
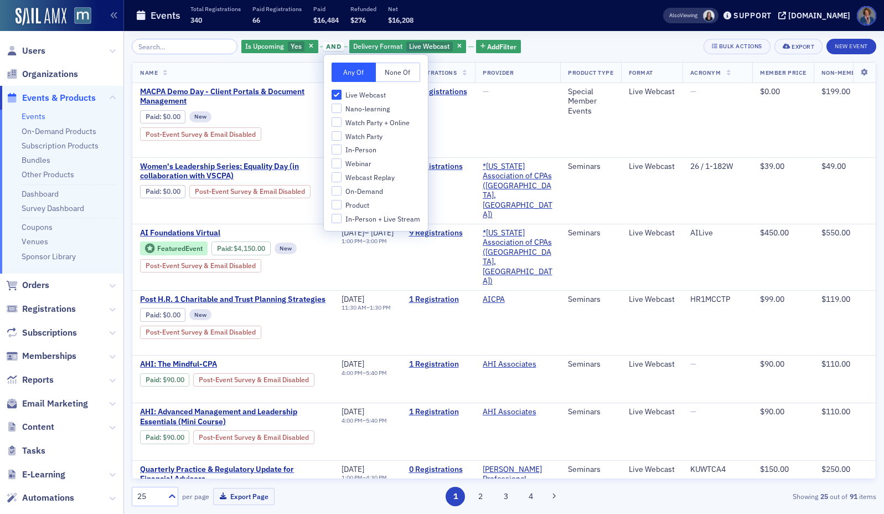
click at [555, 43] on div "Is Upcoming Yes and Delivery Format Live Webcast Add Filter Bulk Actions Export…" at bounding box center [504, 46] width 744 height 15
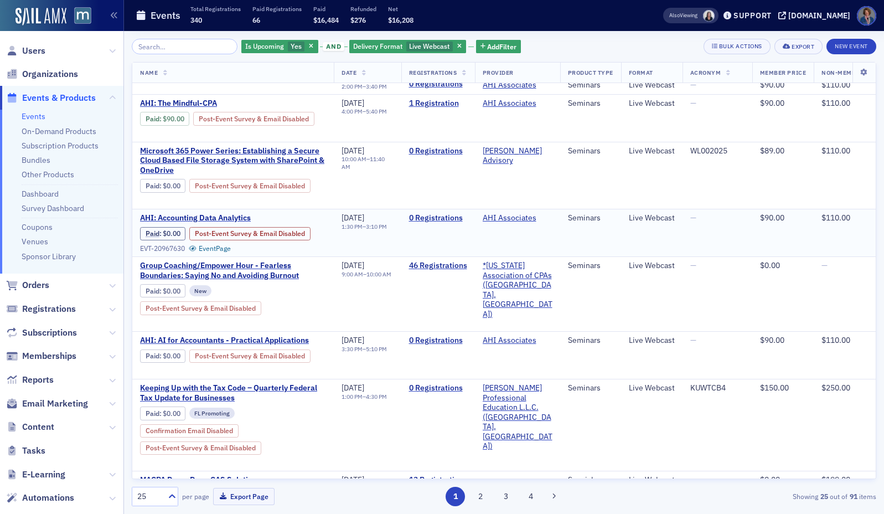
scroll to position [883, 0]
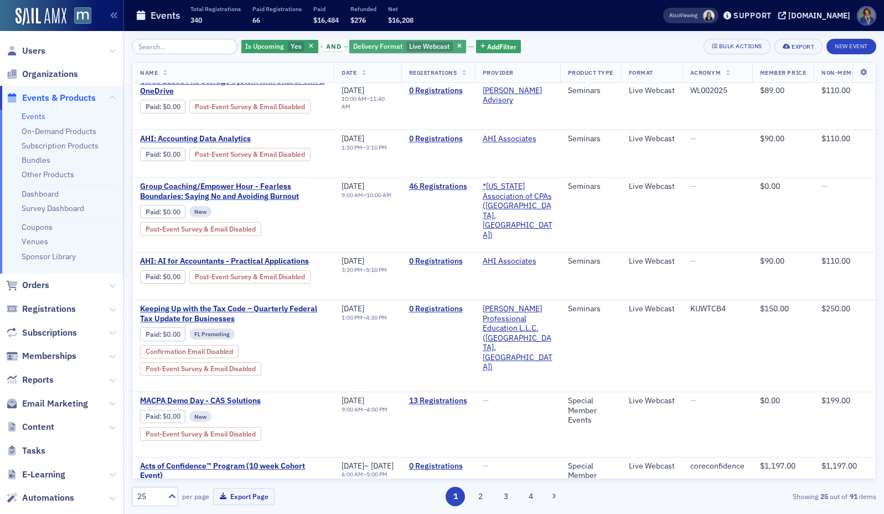
click at [433, 44] on span "Live Webcast" at bounding box center [429, 46] width 40 height 9
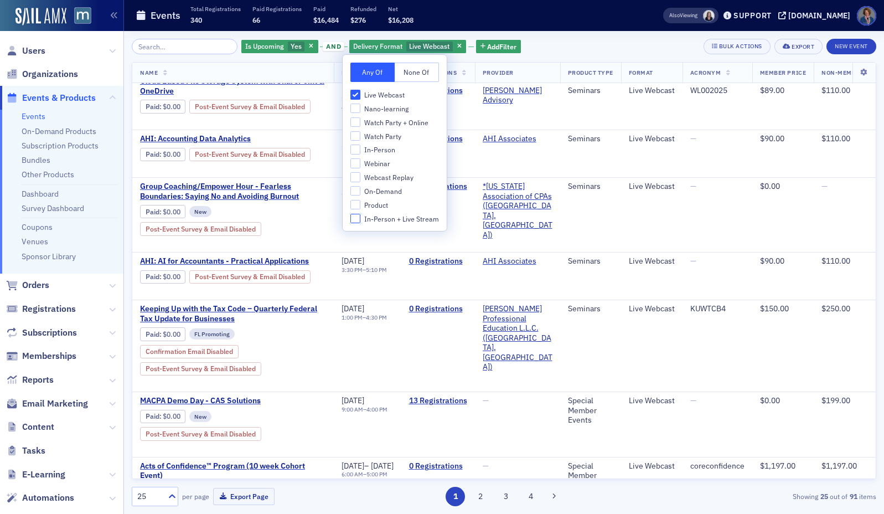
click at [354, 219] on input "In-Person + Live Stream" at bounding box center [355, 219] width 10 height 10
checkbox input "true"
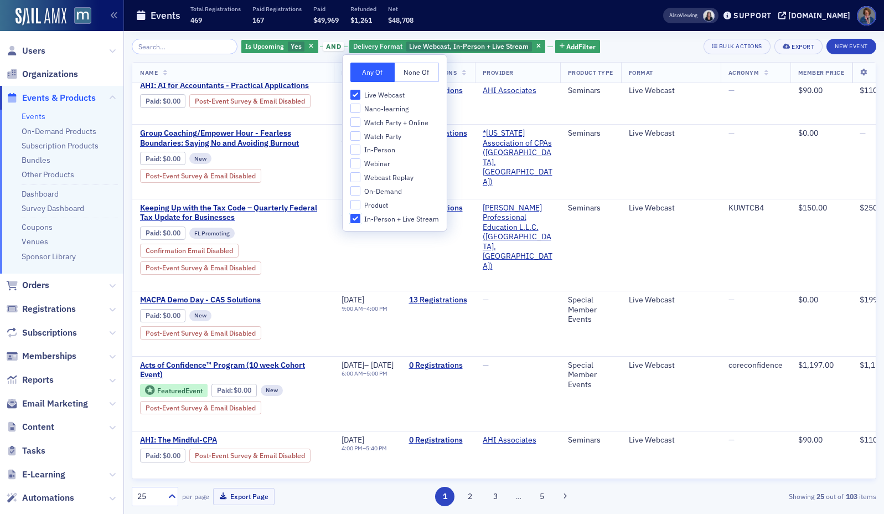
scroll to position [1139, 0]
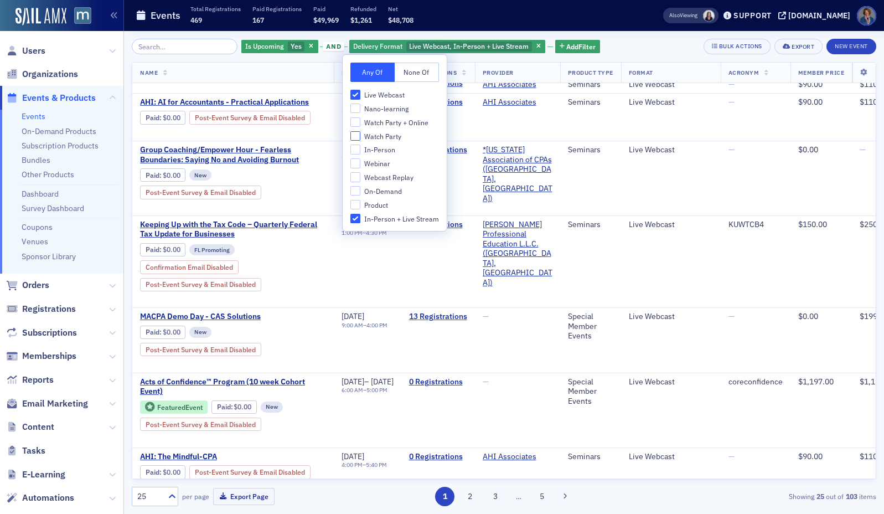
click at [353, 135] on input "Watch Party" at bounding box center [355, 136] width 10 height 10
checkbox input "true"
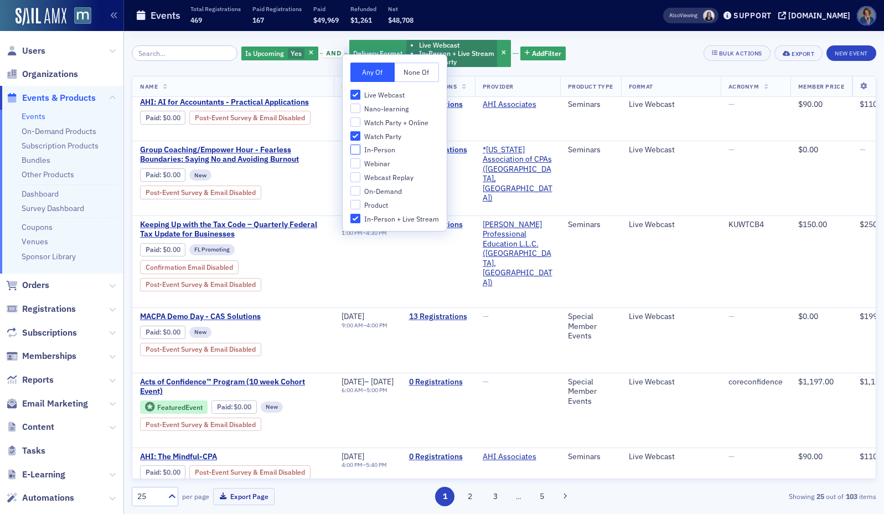
click at [355, 149] on input "In-Person" at bounding box center [355, 149] width 10 height 10
checkbox input "true"
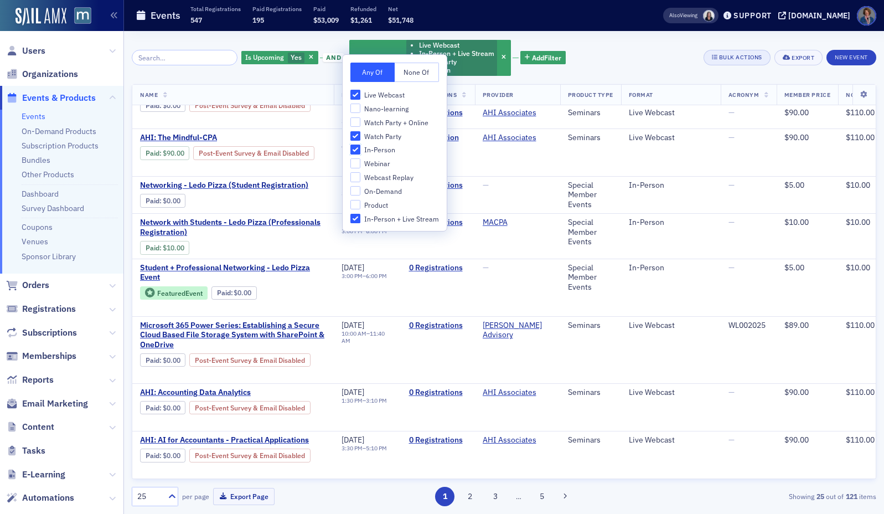
scroll to position [1036, 0]
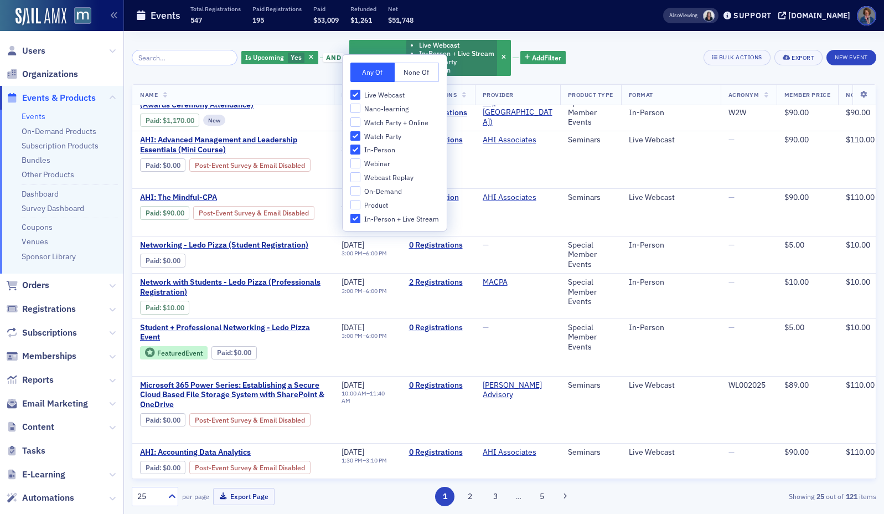
click at [613, 54] on div "Is Upcoming Yes and Delivery Format Live Webcast In-Person + Live Stream Watch …" at bounding box center [504, 58] width 744 height 38
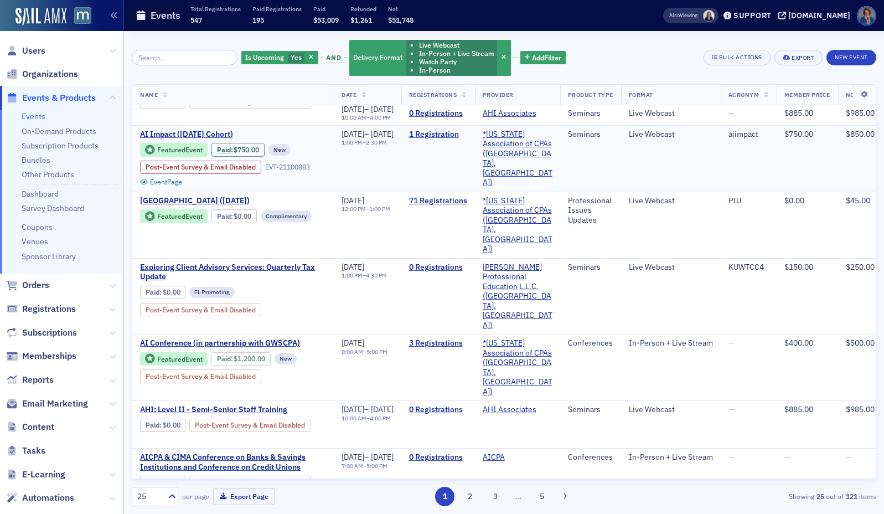
scroll to position [629, 0]
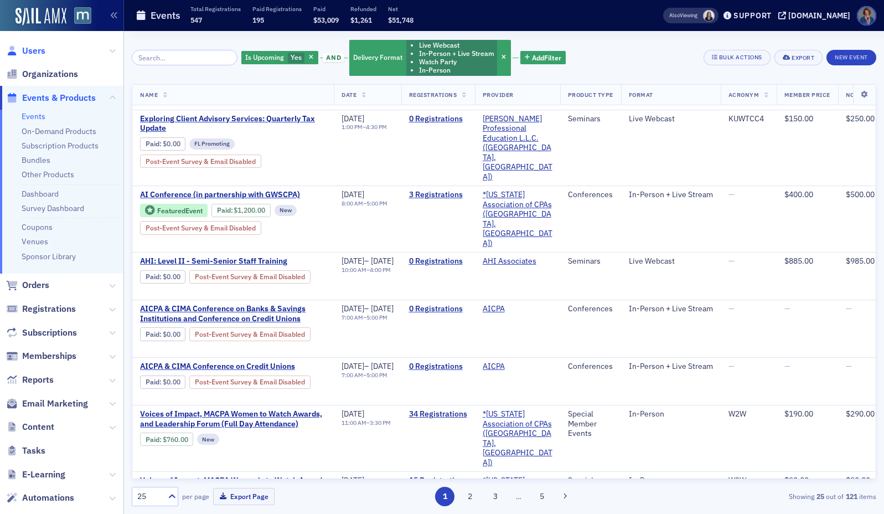
click at [38, 48] on span "Users" at bounding box center [33, 51] width 23 height 12
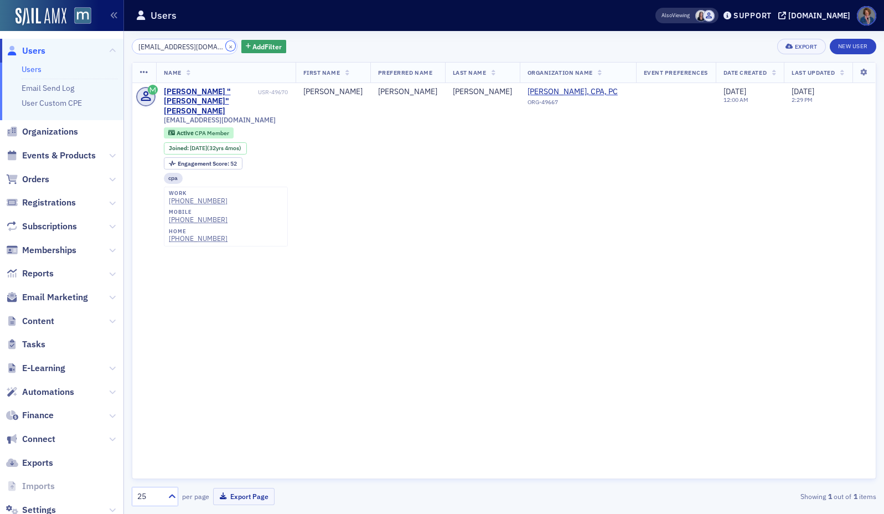
click at [226, 46] on button "×" at bounding box center [231, 46] width 10 height 10
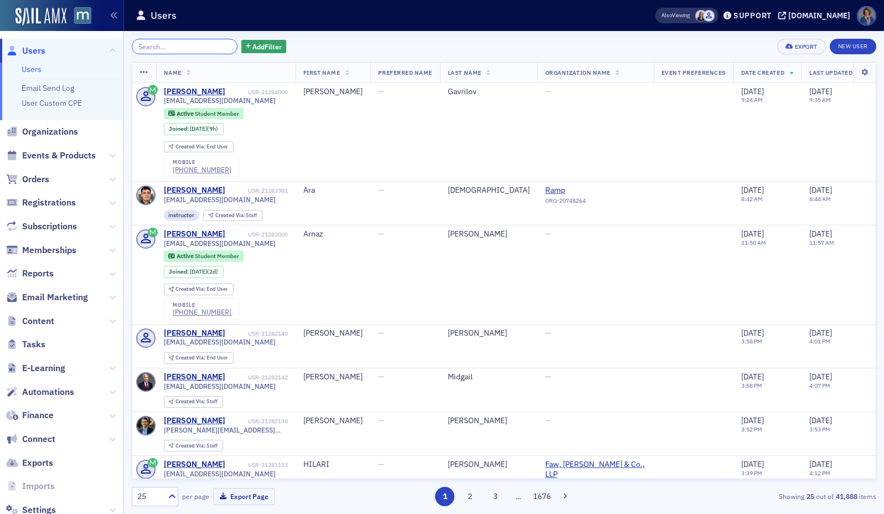
click at [176, 46] on input "search" at bounding box center [185, 46] width 106 height 15
paste input "[PERSON_NAME]"
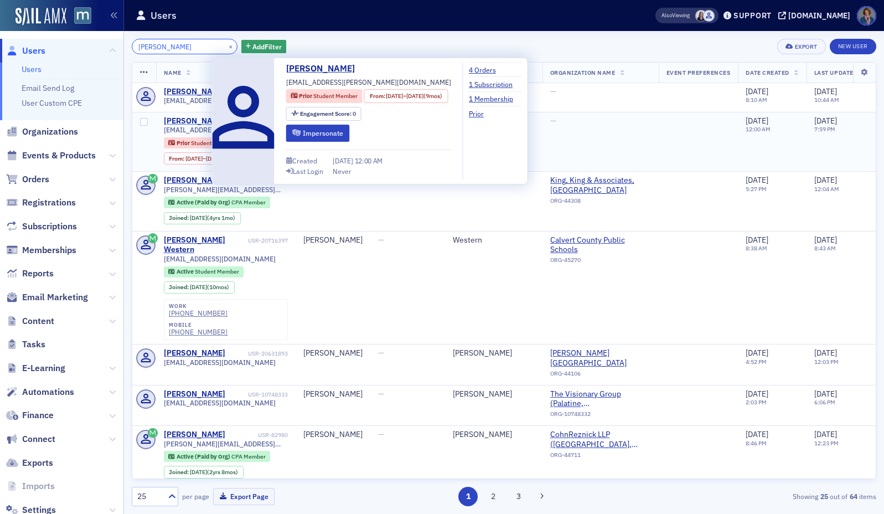
type input "[PERSON_NAME]"
click at [192, 122] on div "[PERSON_NAME]" at bounding box center [194, 121] width 61 height 10
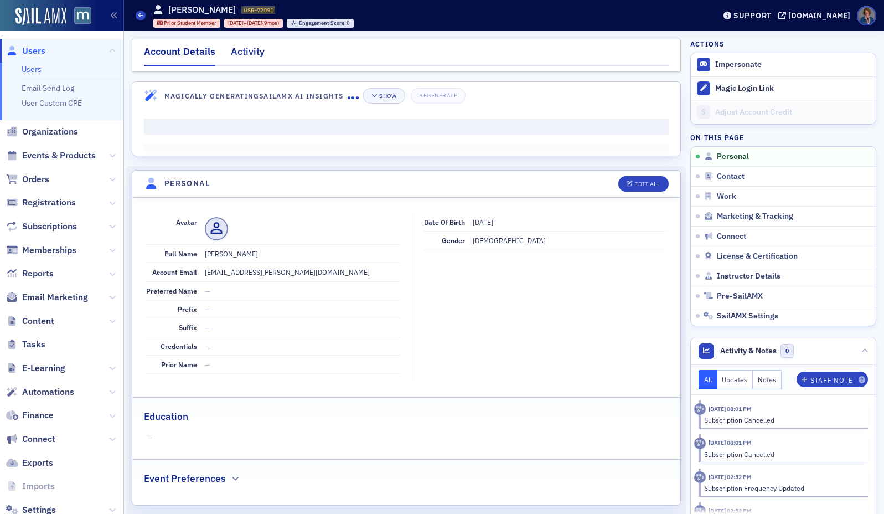
click at [244, 55] on div "Activity" at bounding box center [248, 54] width 34 height 20
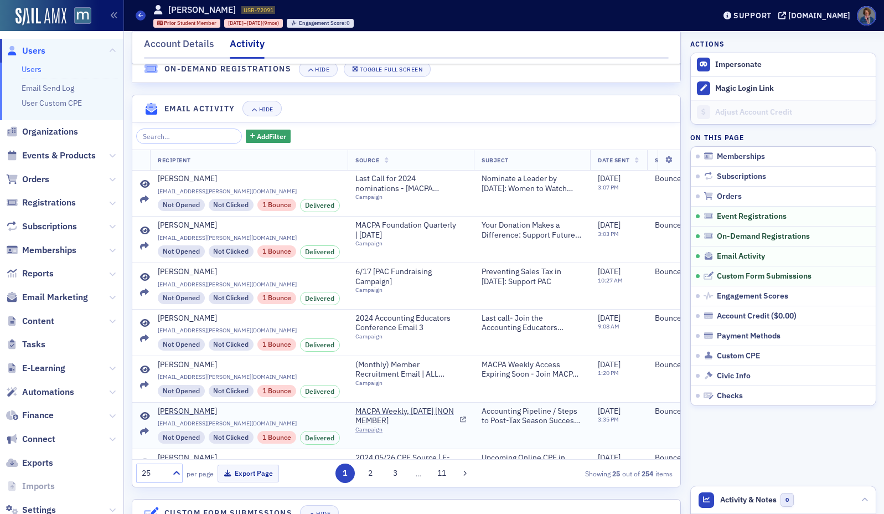
scroll to position [508, 0]
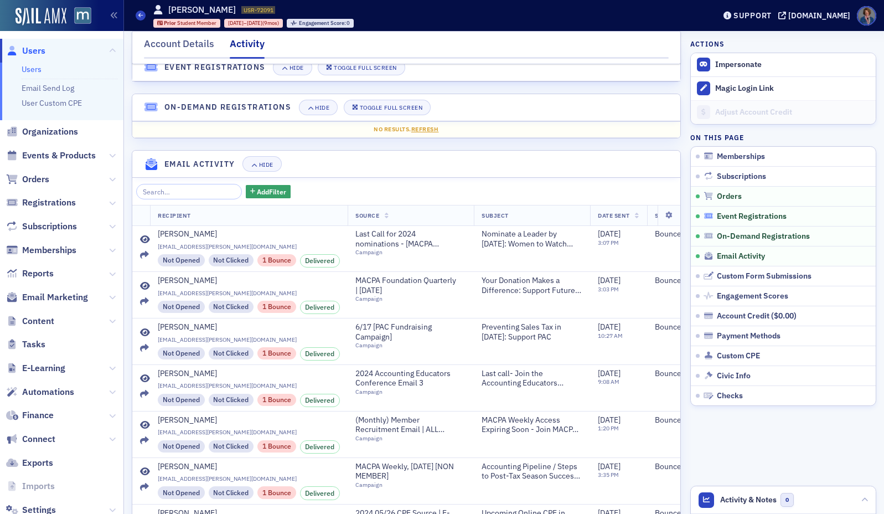
click at [668, 215] on span "Event Registrations" at bounding box center [752, 216] width 70 height 10
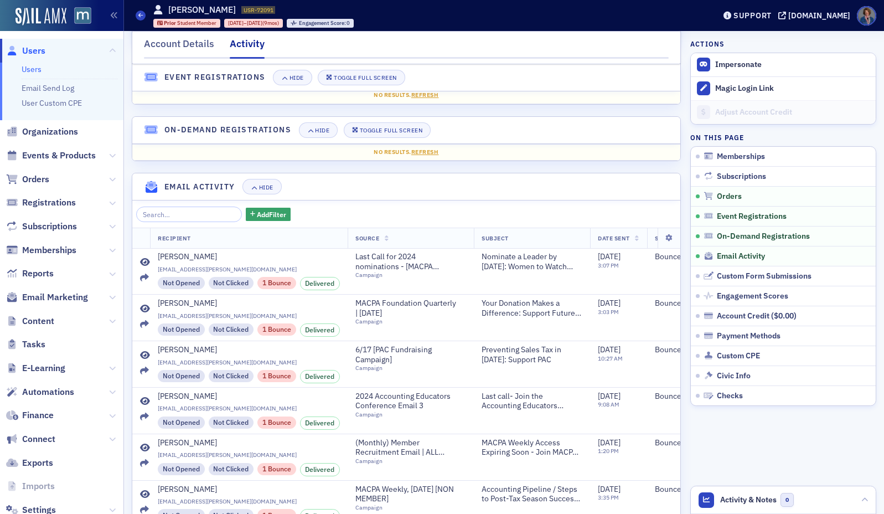
scroll to position [344, 0]
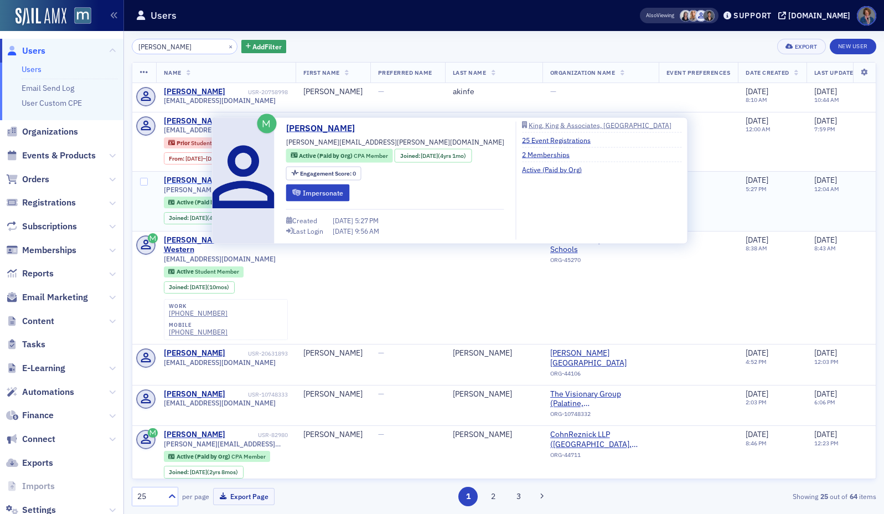
click at [182, 183] on div "[PERSON_NAME]" at bounding box center [194, 180] width 61 height 10
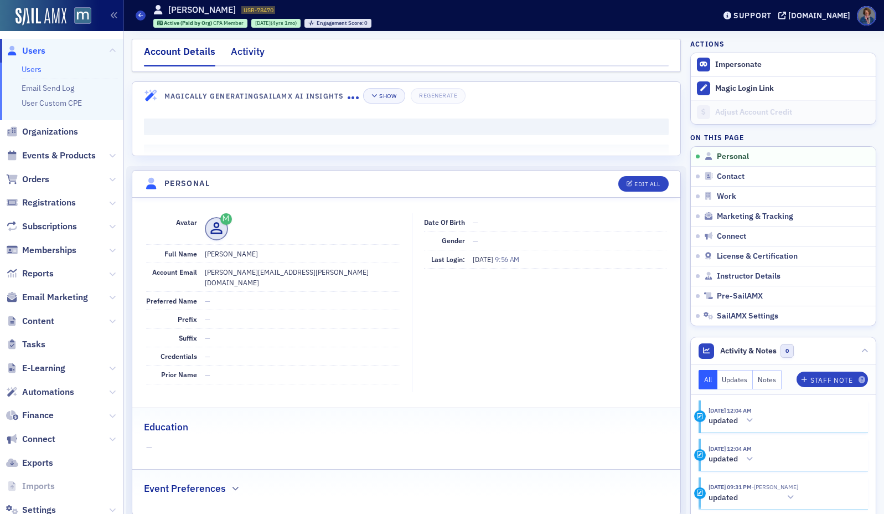
click at [244, 54] on div "Activity" at bounding box center [248, 54] width 34 height 20
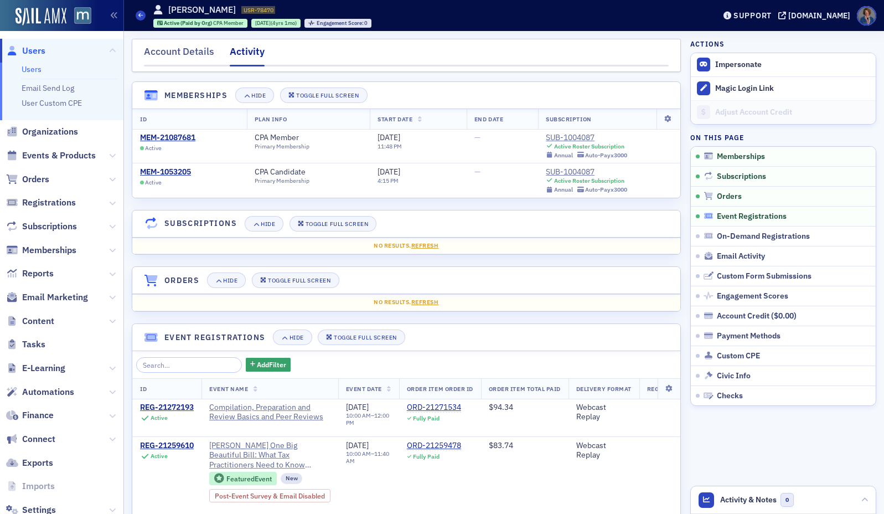
click at [668, 215] on span "Event Registrations" at bounding box center [752, 216] width 70 height 10
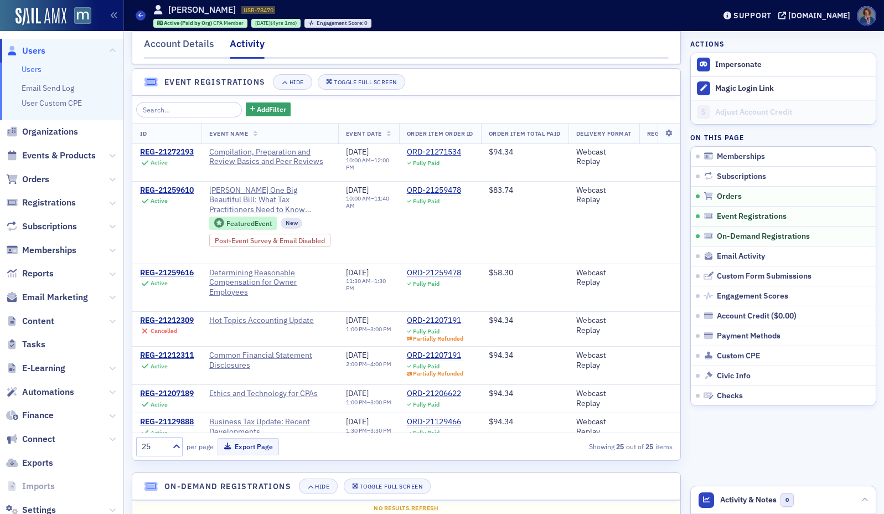
scroll to position [259, 0]
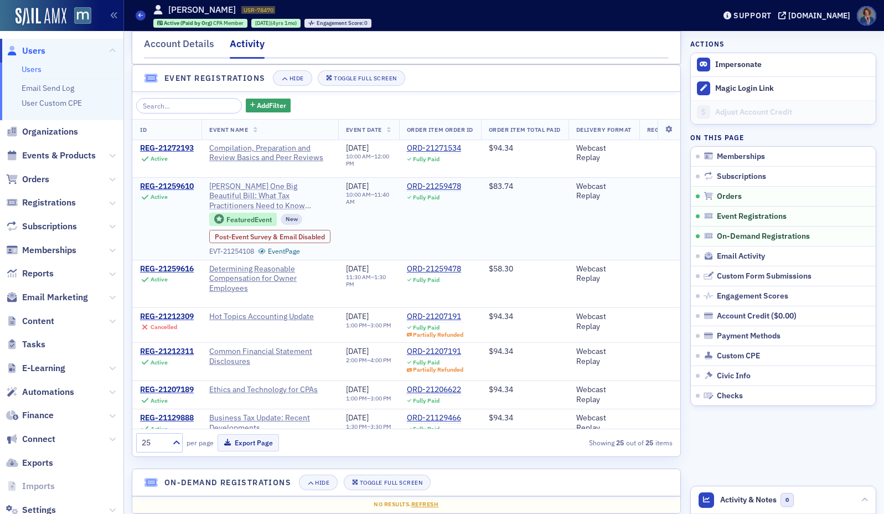
click at [242, 194] on span "[PERSON_NAME] One Big Beautiful Bill: What Tax Practitioners Need to Know (Repl…" at bounding box center [269, 196] width 121 height 29
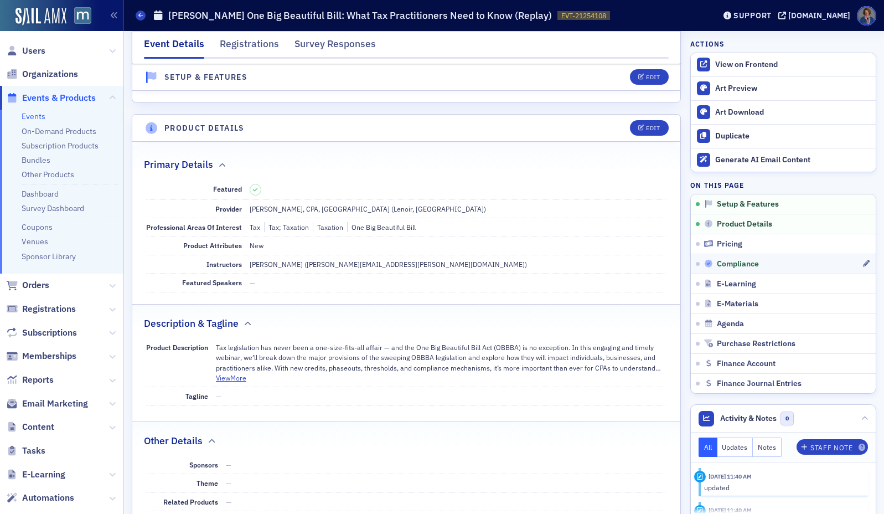
click at [668, 268] on span "Compliance" at bounding box center [738, 264] width 42 height 10
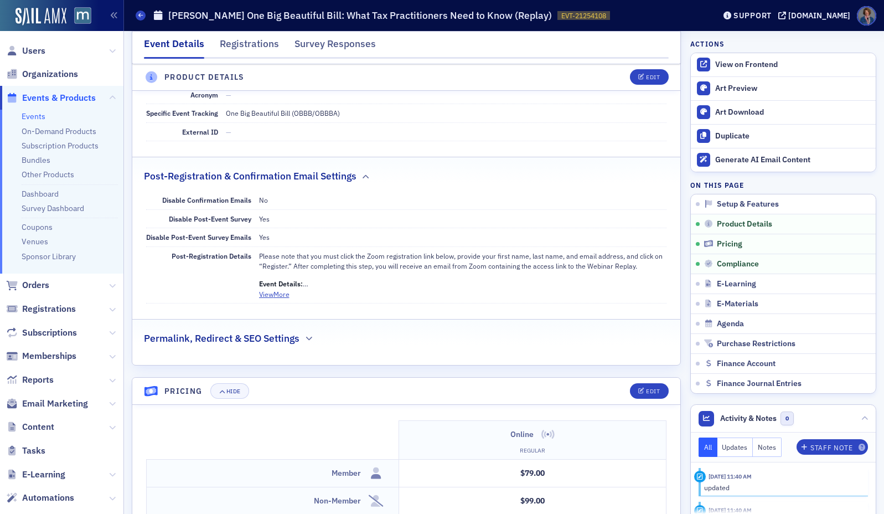
scroll to position [540, 0]
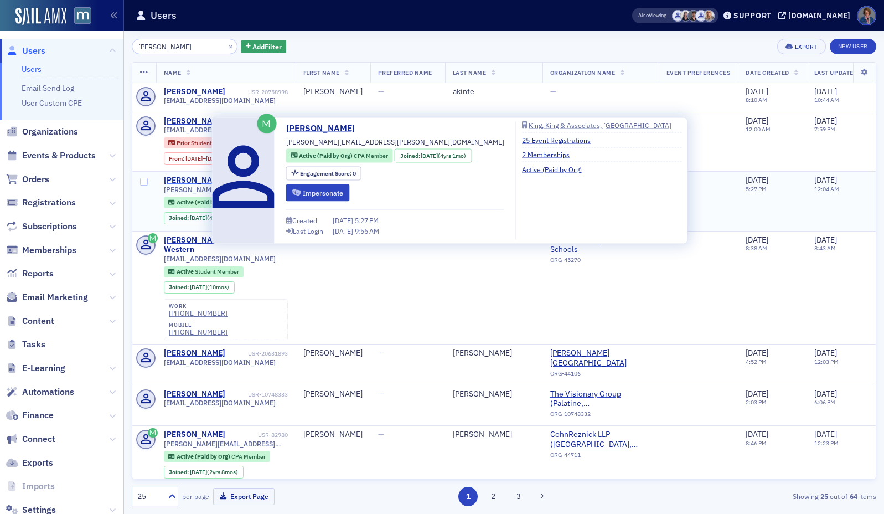
click at [180, 179] on div "[PERSON_NAME]" at bounding box center [194, 180] width 61 height 10
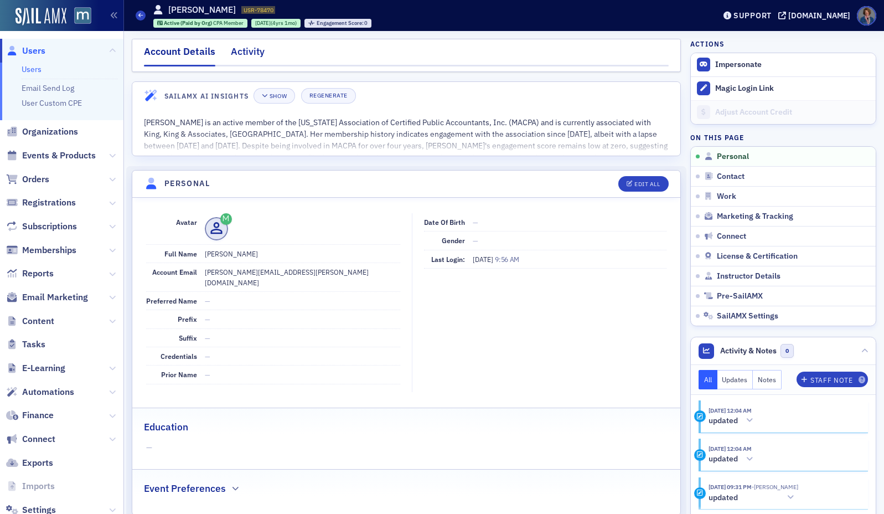
click at [255, 51] on div "Activity" at bounding box center [248, 54] width 34 height 20
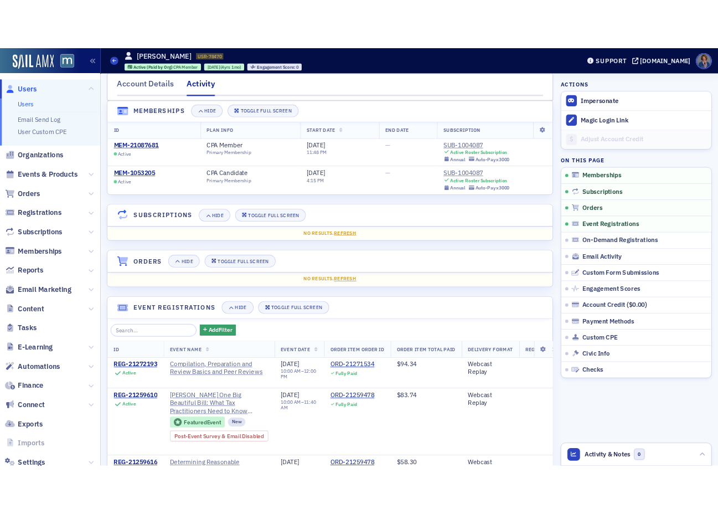
scroll to position [68, 0]
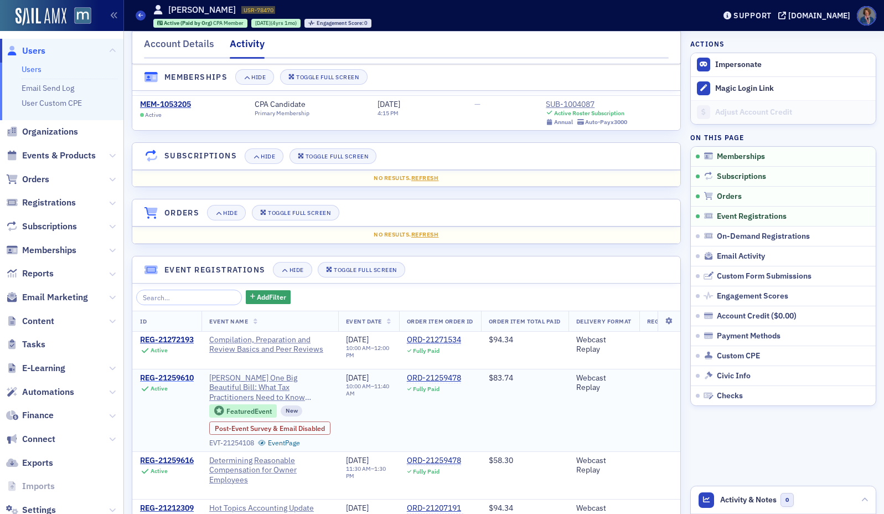
click at [164, 378] on div "REG-21259610" at bounding box center [167, 378] width 54 height 10
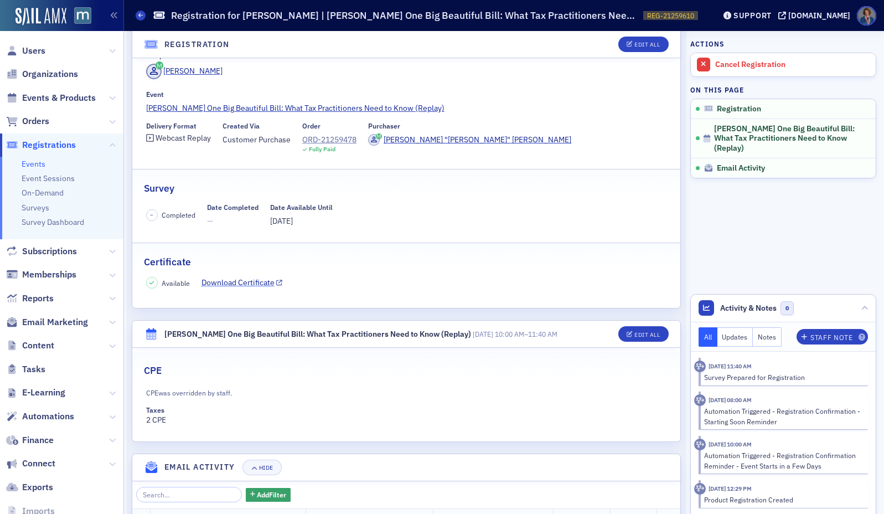
click at [227, 285] on link "Download Certificate" at bounding box center [241, 283] width 81 height 12
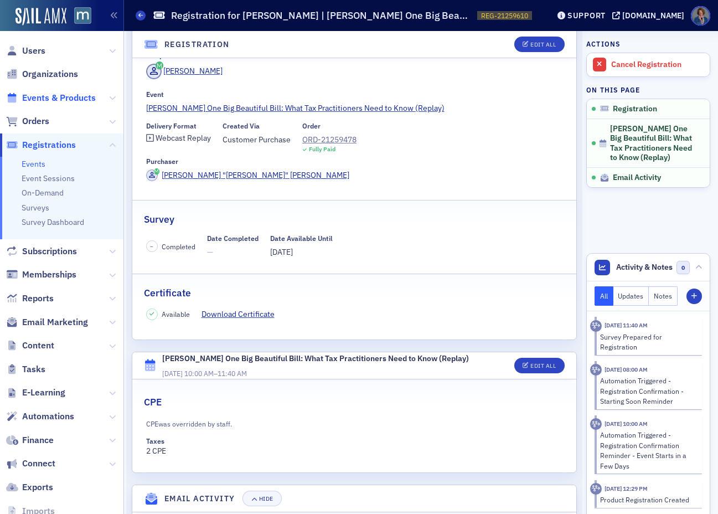
click at [50, 95] on span "Events & Products" at bounding box center [59, 98] width 74 height 12
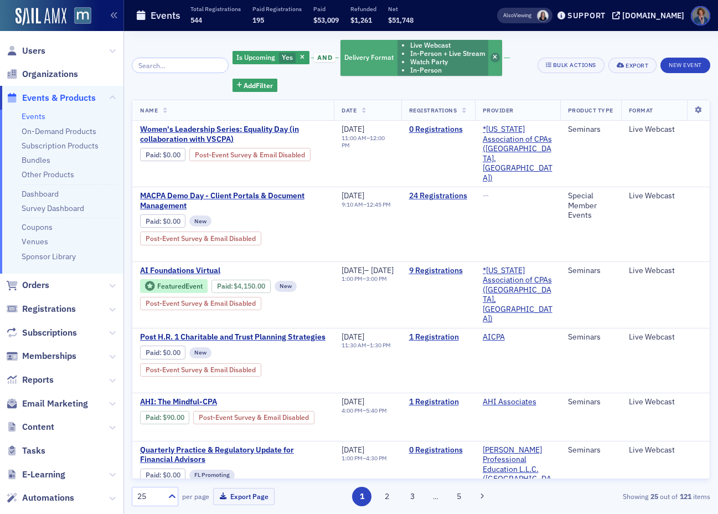
click at [493, 57] on icon "button" at bounding box center [495, 58] width 4 height 6
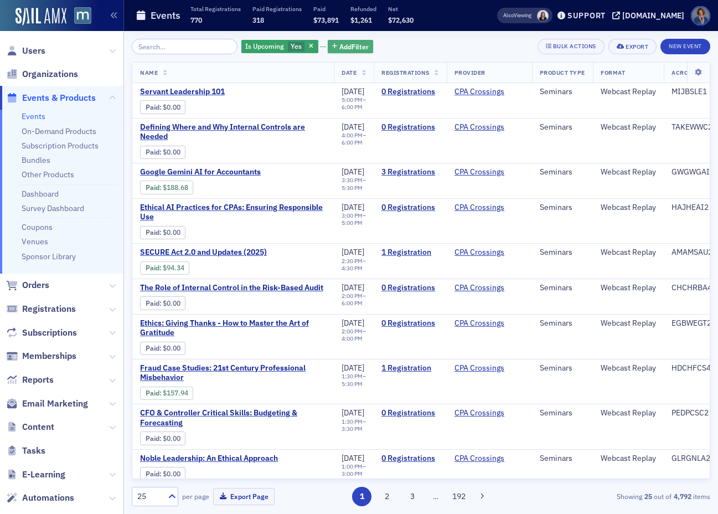
click at [342, 48] on span "Add Filter" at bounding box center [353, 47] width 29 height 10
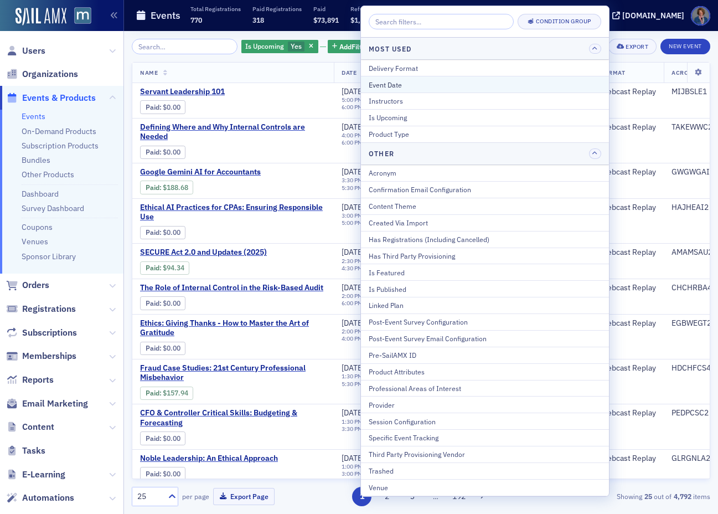
click at [408, 86] on div "Event Date" at bounding box center [485, 85] width 232 height 10
select select "7"
select select "2025"
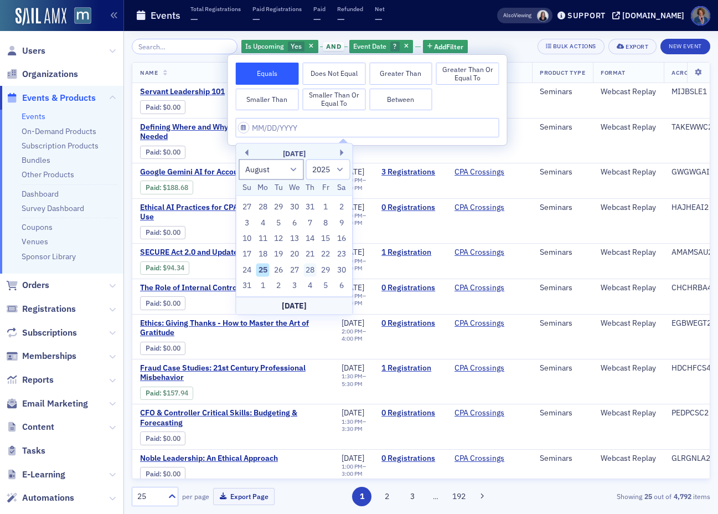
click at [309, 271] on div "28" at bounding box center [309, 269] width 13 height 13
type input "[DATE]"
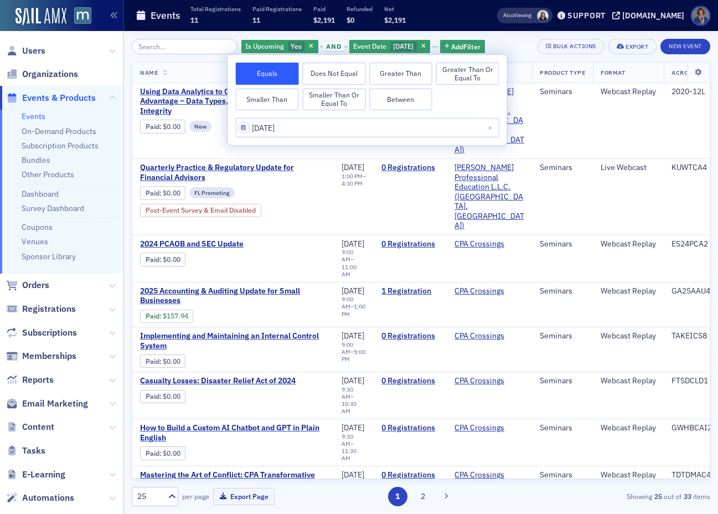
click at [523, 42] on div "Is Upcoming Yes and Event Date [DATE] Add Filter Bulk Actions Export New Event" at bounding box center [421, 46] width 578 height 15
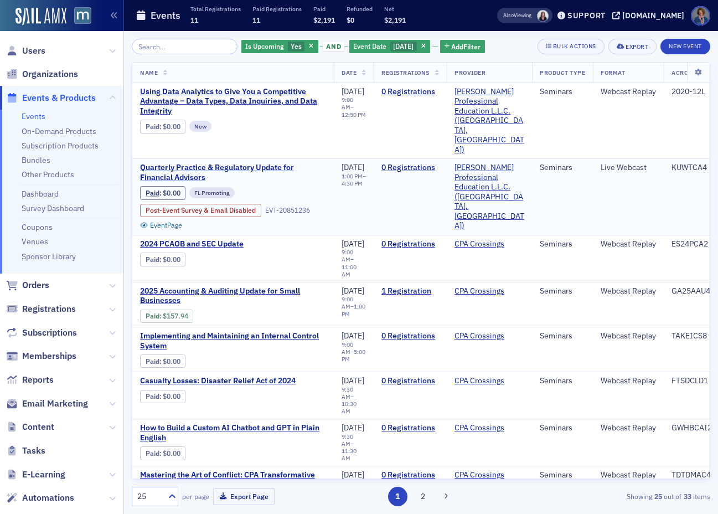
click at [184, 163] on span "Quarterly Practice & Regulatory Update for Financial Advisors" at bounding box center [233, 172] width 186 height 19
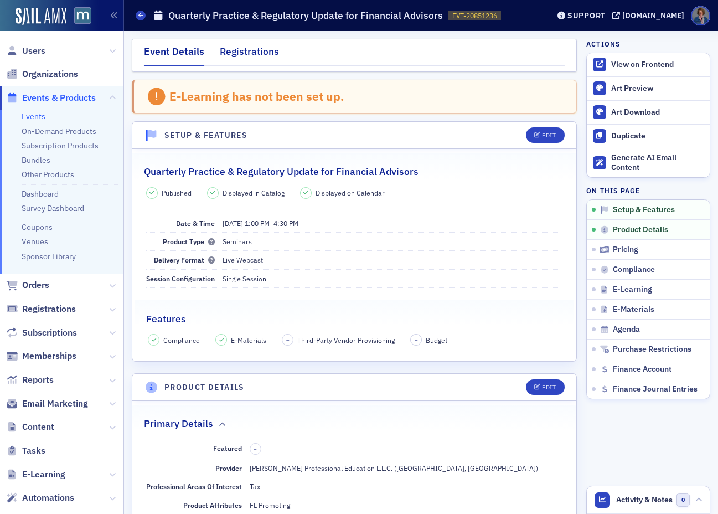
click at [250, 56] on div "Registrations" at bounding box center [249, 54] width 59 height 20
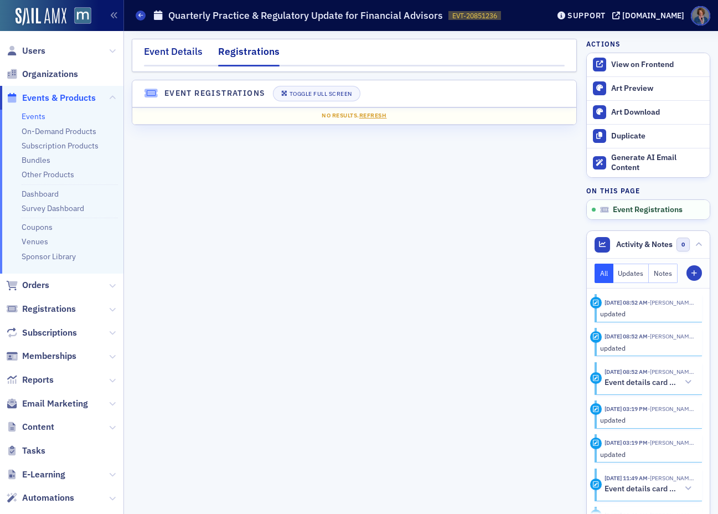
click at [178, 57] on div "Event Details" at bounding box center [173, 54] width 59 height 20
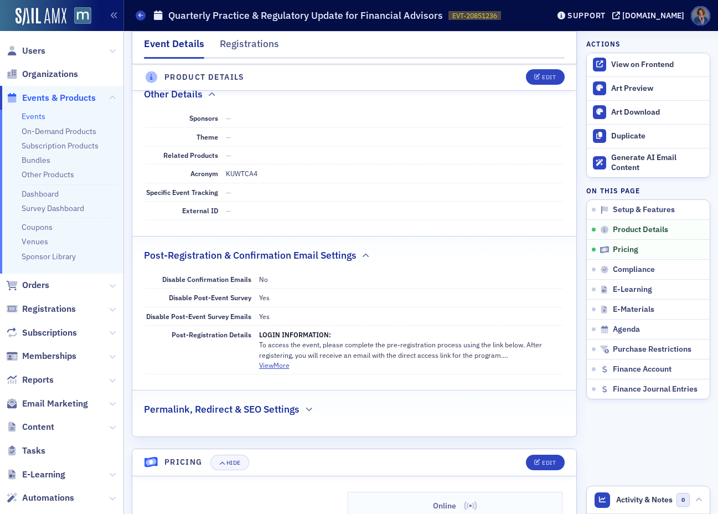
scroll to position [746, 0]
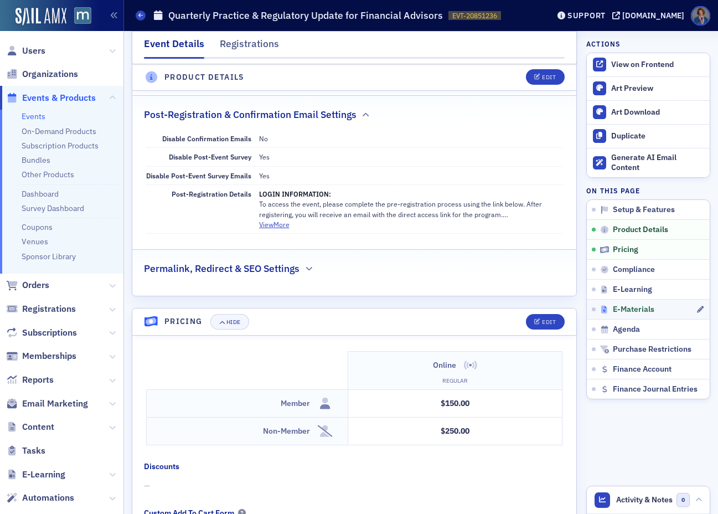
click at [635, 309] on span "E-Materials" at bounding box center [634, 309] width 42 height 10
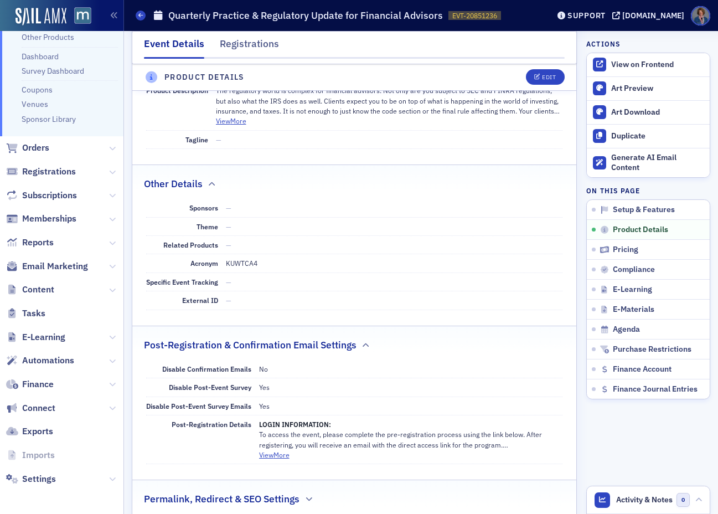
scroll to position [565, 0]
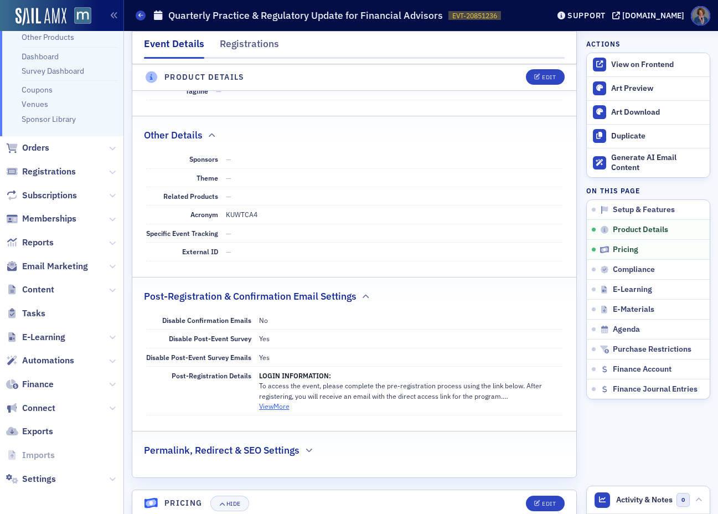
click at [280, 406] on button "View More" at bounding box center [274, 406] width 30 height 10
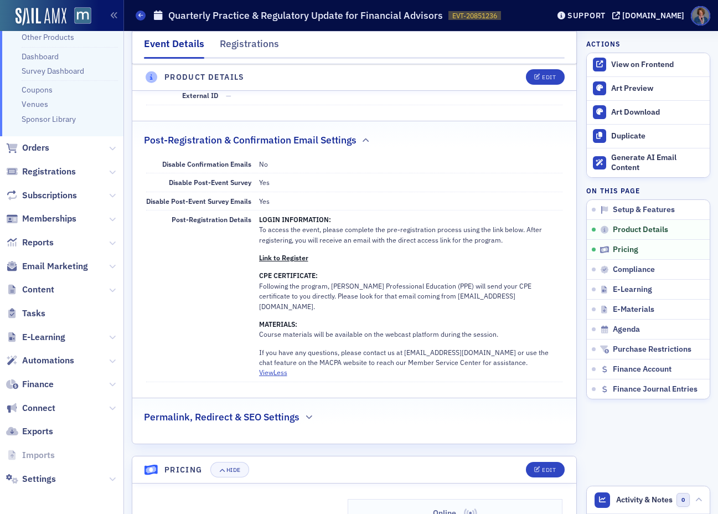
scroll to position [725, 0]
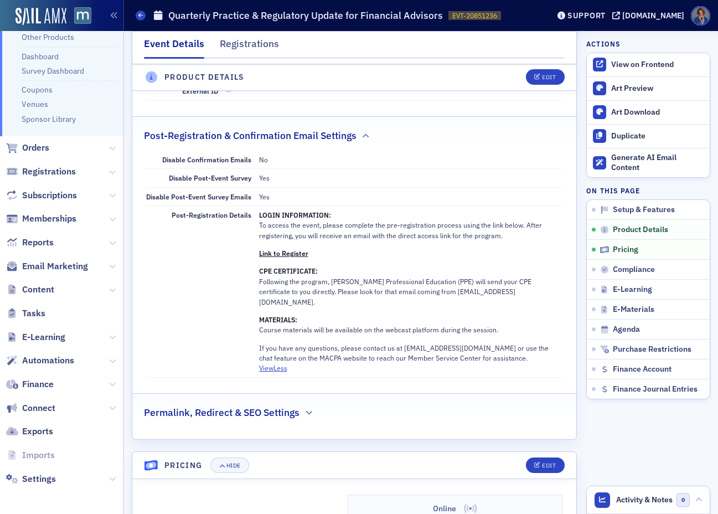
click at [288, 255] on strong "Link to Register" at bounding box center [283, 253] width 49 height 9
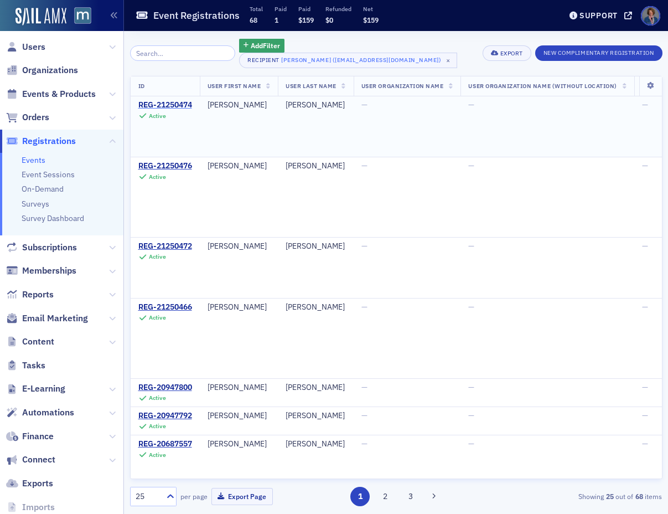
click at [170, 108] on div "REG-21250474" at bounding box center [165, 105] width 54 height 10
click at [177, 164] on div "REG-21250476" at bounding box center [165, 166] width 54 height 10
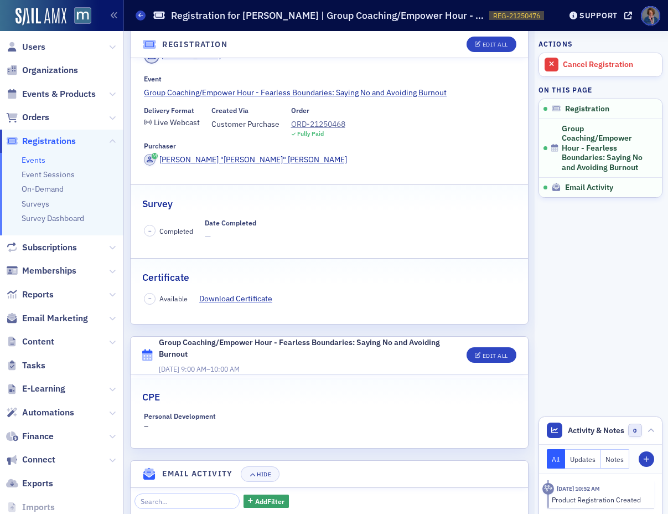
scroll to position [180, 0]
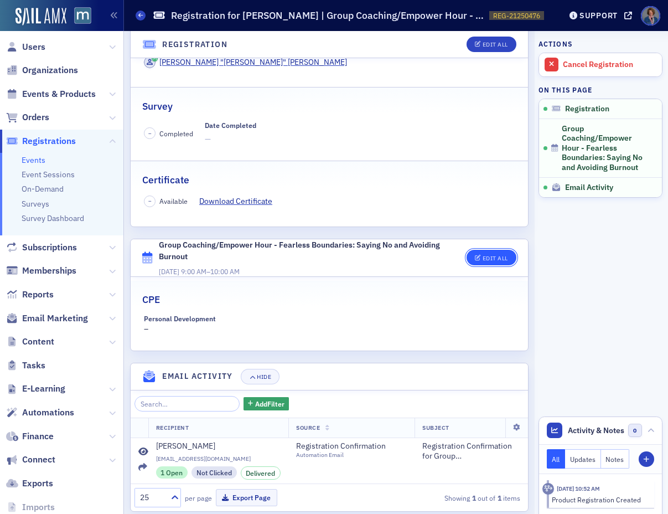
click at [487, 255] on div "Edit All" at bounding box center [495, 258] width 25 height 6
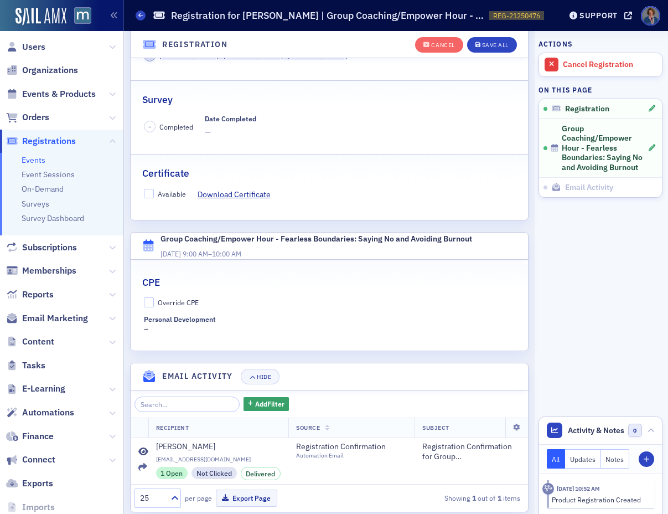
scroll to position [211, 0]
click at [147, 297] on input "Override CPE" at bounding box center [149, 302] width 10 height 10
checkbox input "true"
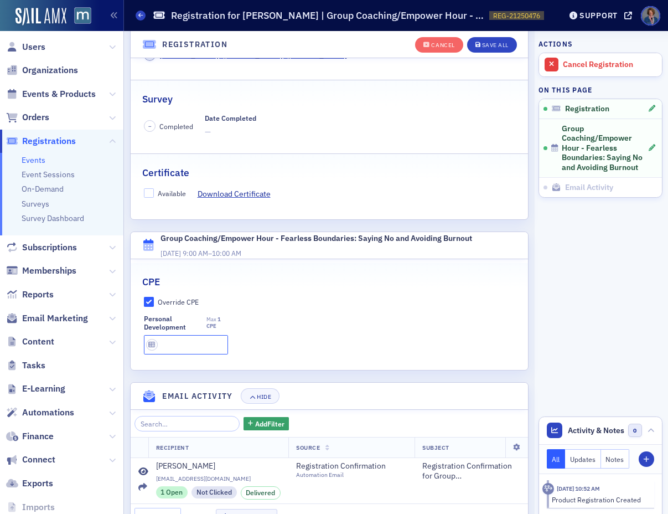
click at [179, 335] on input "text" at bounding box center [186, 344] width 84 height 19
type input "1 CPE"
click at [311, 297] on div "Override CPE Personal Development Max 1 CPE 1 CPE" at bounding box center [330, 326] width 398 height 58
click at [489, 46] on div "Save All" at bounding box center [495, 45] width 27 height 6
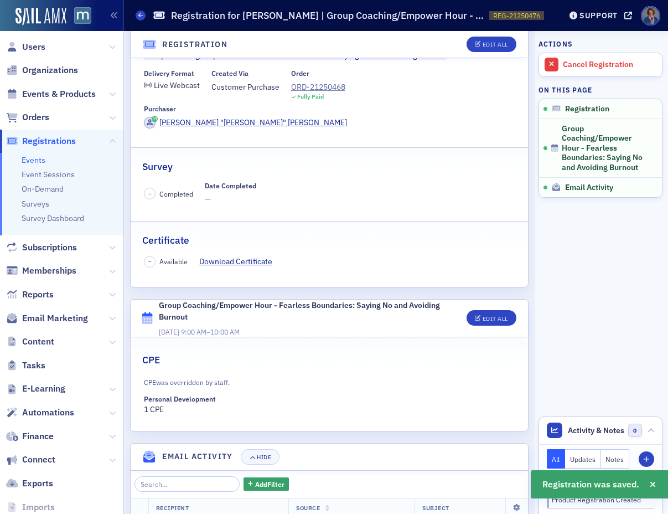
scroll to position [200, 0]
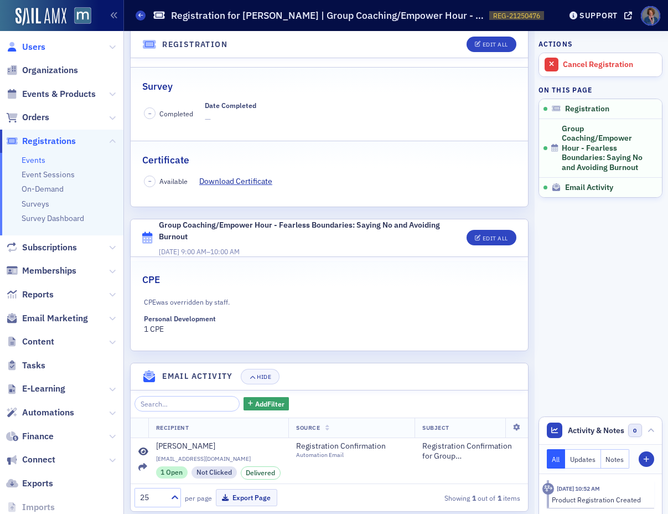
click at [27, 47] on span "Users" at bounding box center [33, 47] width 23 height 12
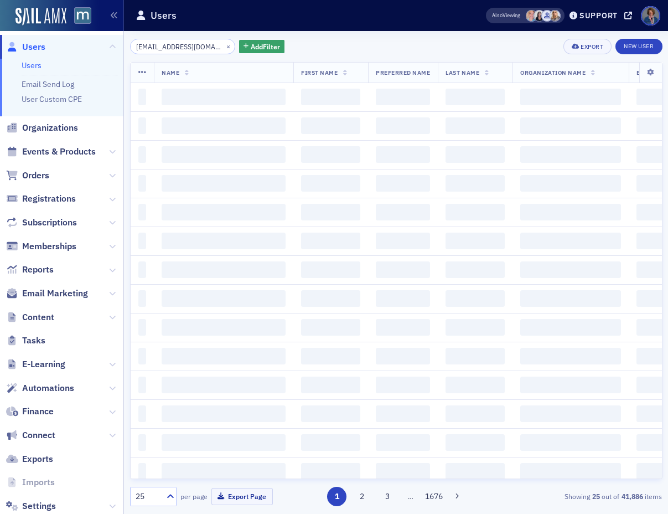
scroll to position [0, 18]
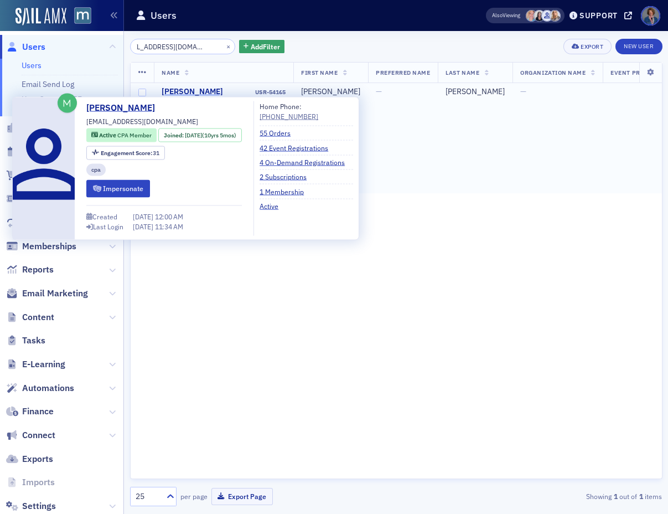
type input "[EMAIL_ADDRESS][DOMAIN_NAME]"
click at [187, 92] on div "[PERSON_NAME]" at bounding box center [192, 92] width 61 height 10
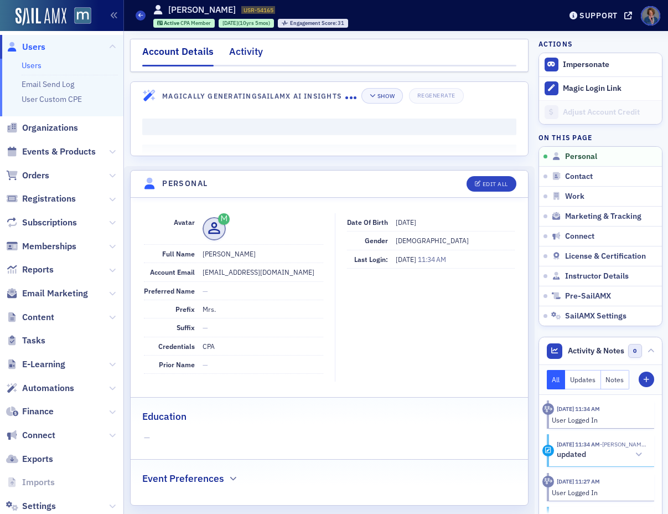
click at [249, 51] on div "Activity" at bounding box center [246, 54] width 34 height 20
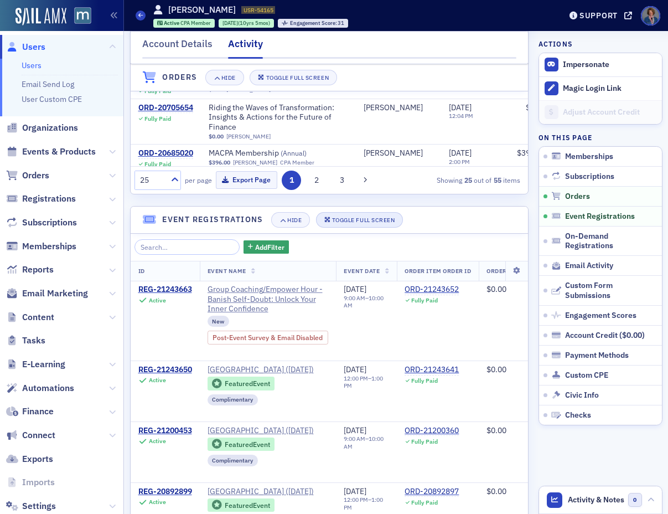
scroll to position [572, 0]
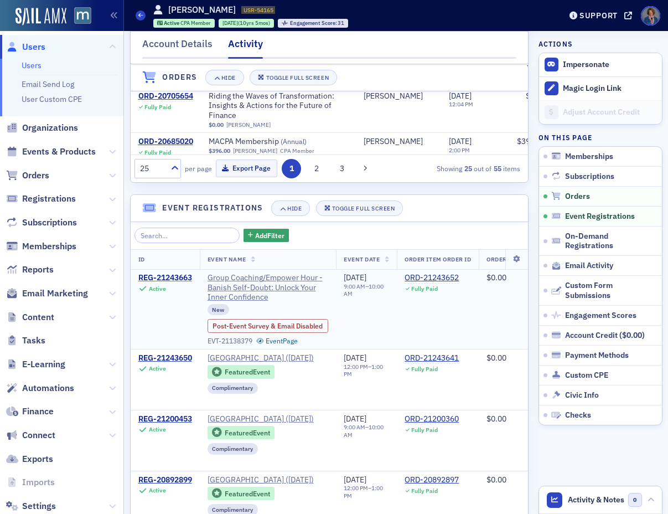
click at [175, 283] on div "REG-21243663" at bounding box center [165, 278] width 54 height 10
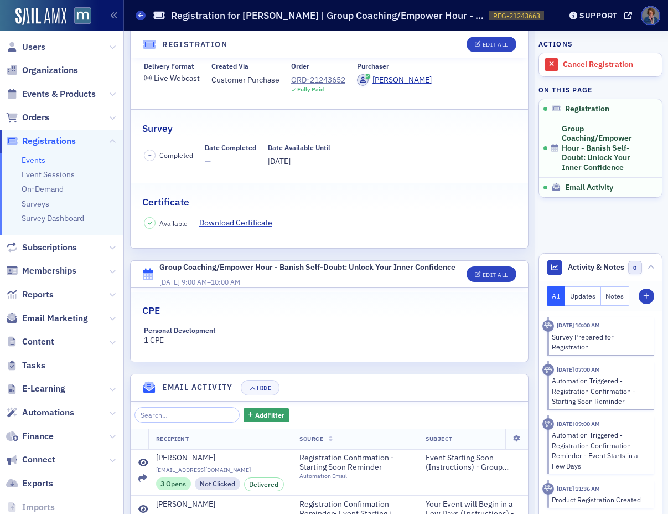
scroll to position [128, 0]
click at [235, 222] on link "Download Certificate" at bounding box center [239, 222] width 81 height 12
click at [27, 50] on span "Users" at bounding box center [33, 47] width 23 height 12
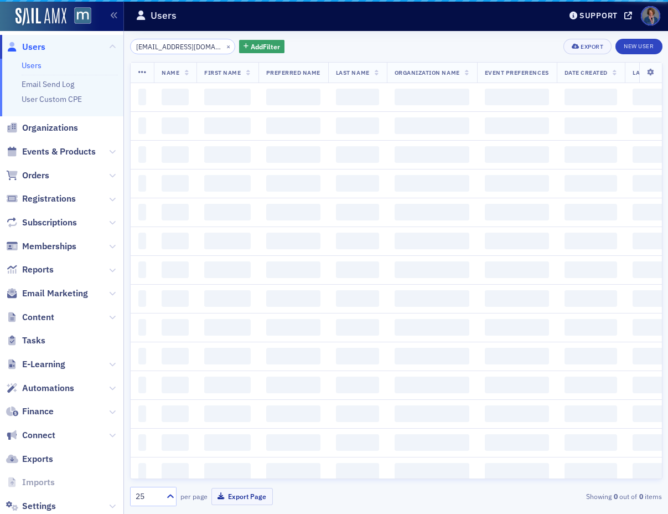
scroll to position [0, 18]
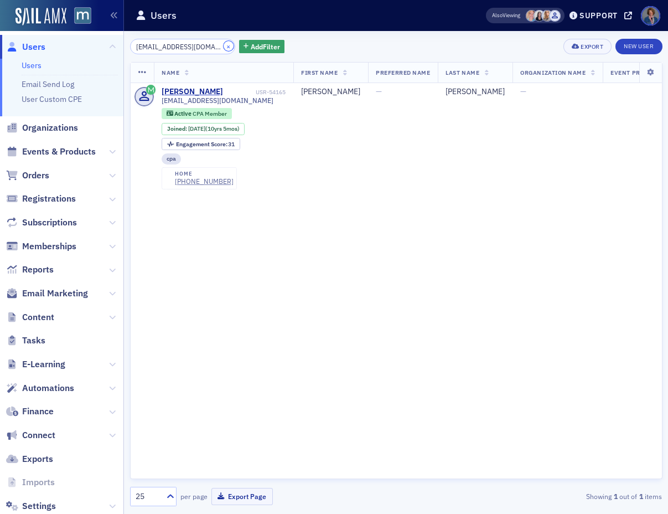
click at [224, 46] on button "×" at bounding box center [229, 46] width 10 height 10
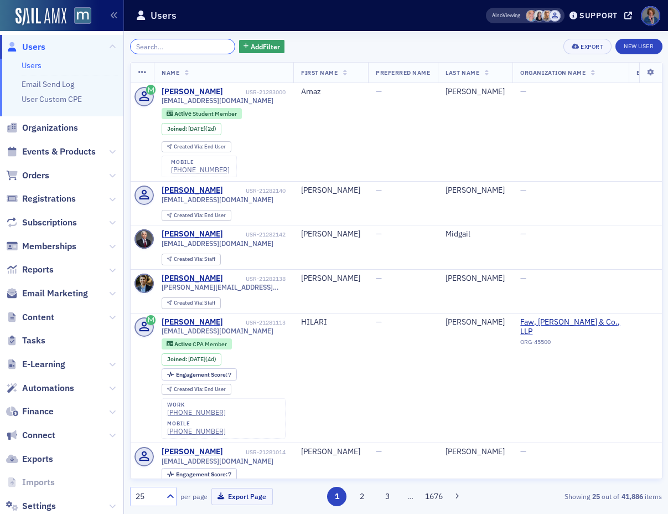
click at [159, 48] on input "search" at bounding box center [183, 46] width 106 height 15
paste input "tgaetano@driggs.net"
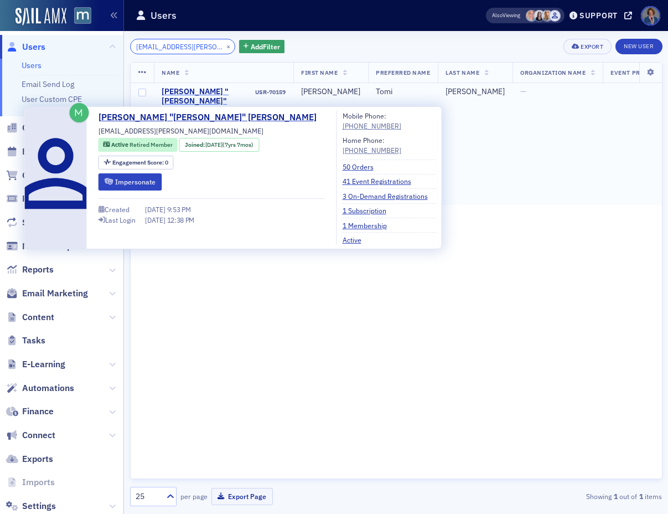
type input "tgaetano@driggs.net"
click at [183, 95] on div "Tomasina "Tomi" Gaetano" at bounding box center [208, 101] width 92 height 29
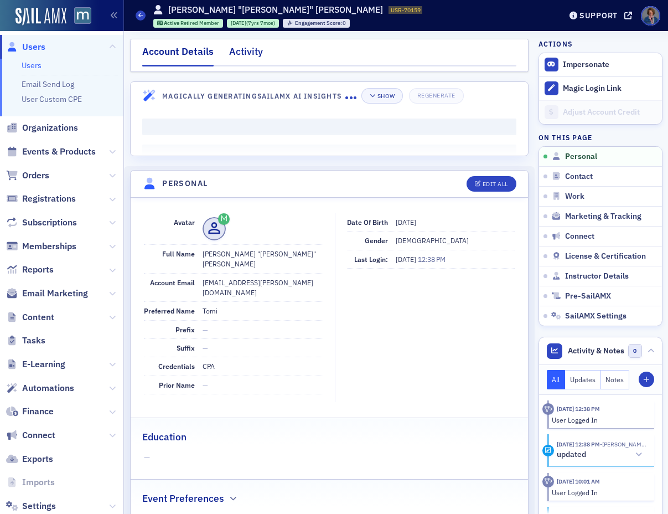
click at [252, 49] on div "Activity" at bounding box center [246, 54] width 34 height 20
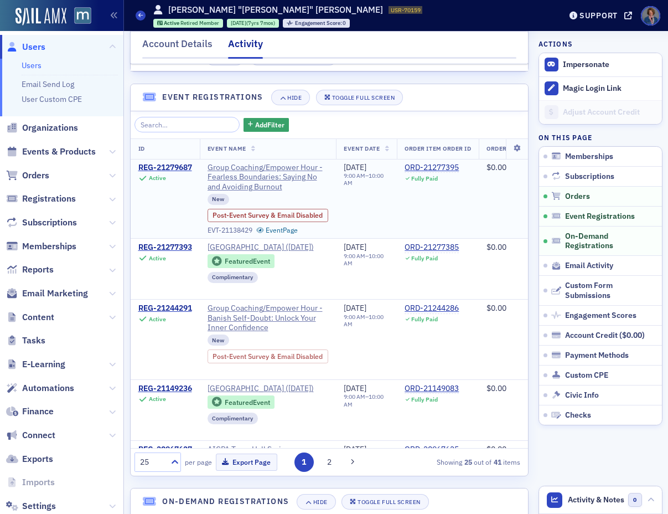
scroll to position [646, 0]
click at [169, 173] on div "REG-21279687" at bounding box center [165, 168] width 54 height 10
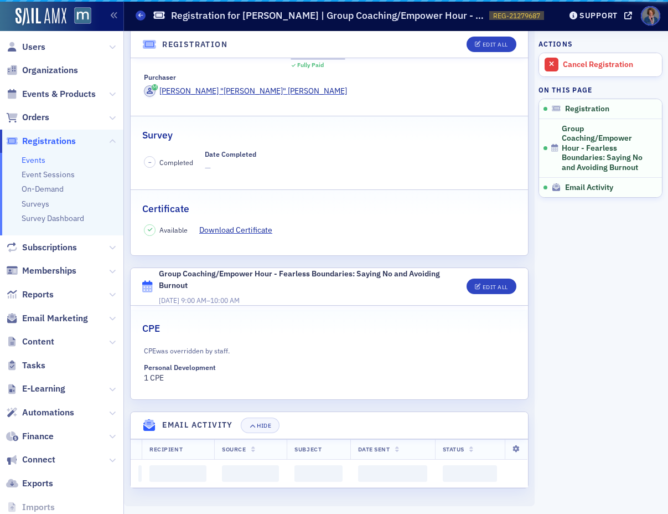
scroll to position [200, 0]
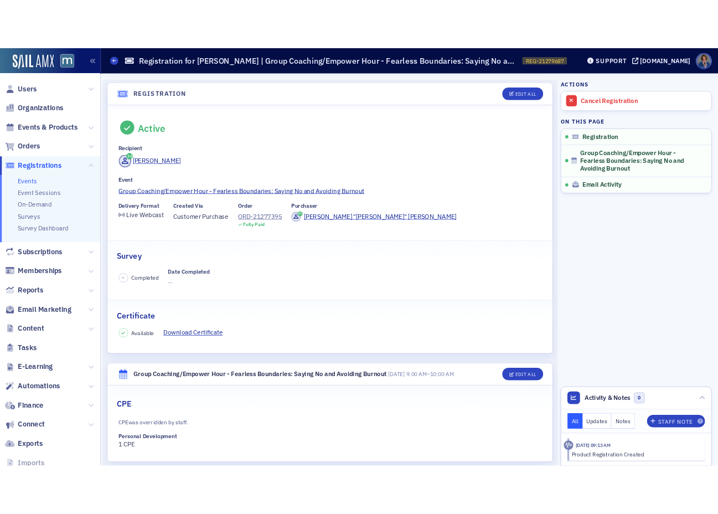
scroll to position [181, 0]
